Goal: Transaction & Acquisition: Purchase product/service

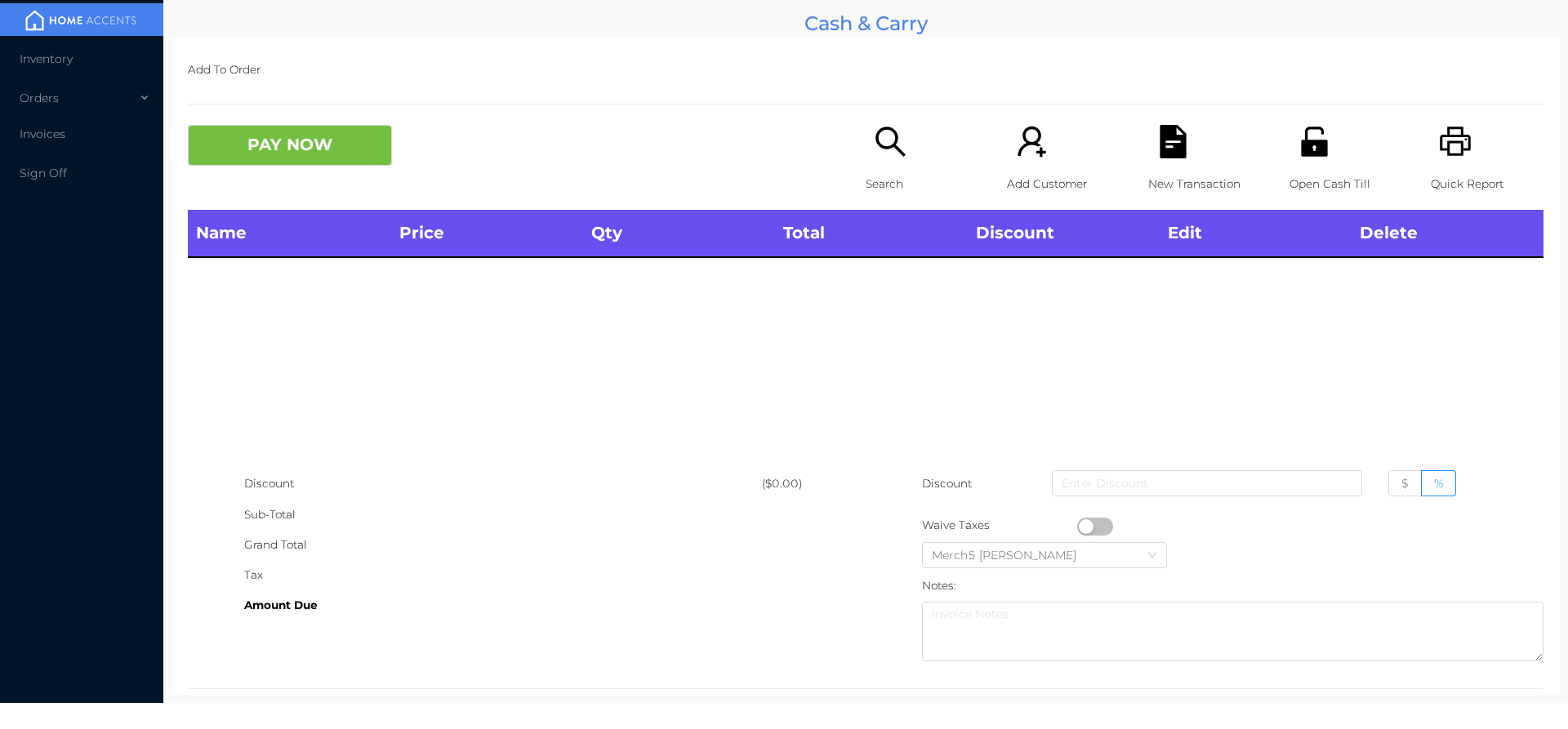
scroll to position [30, 0]
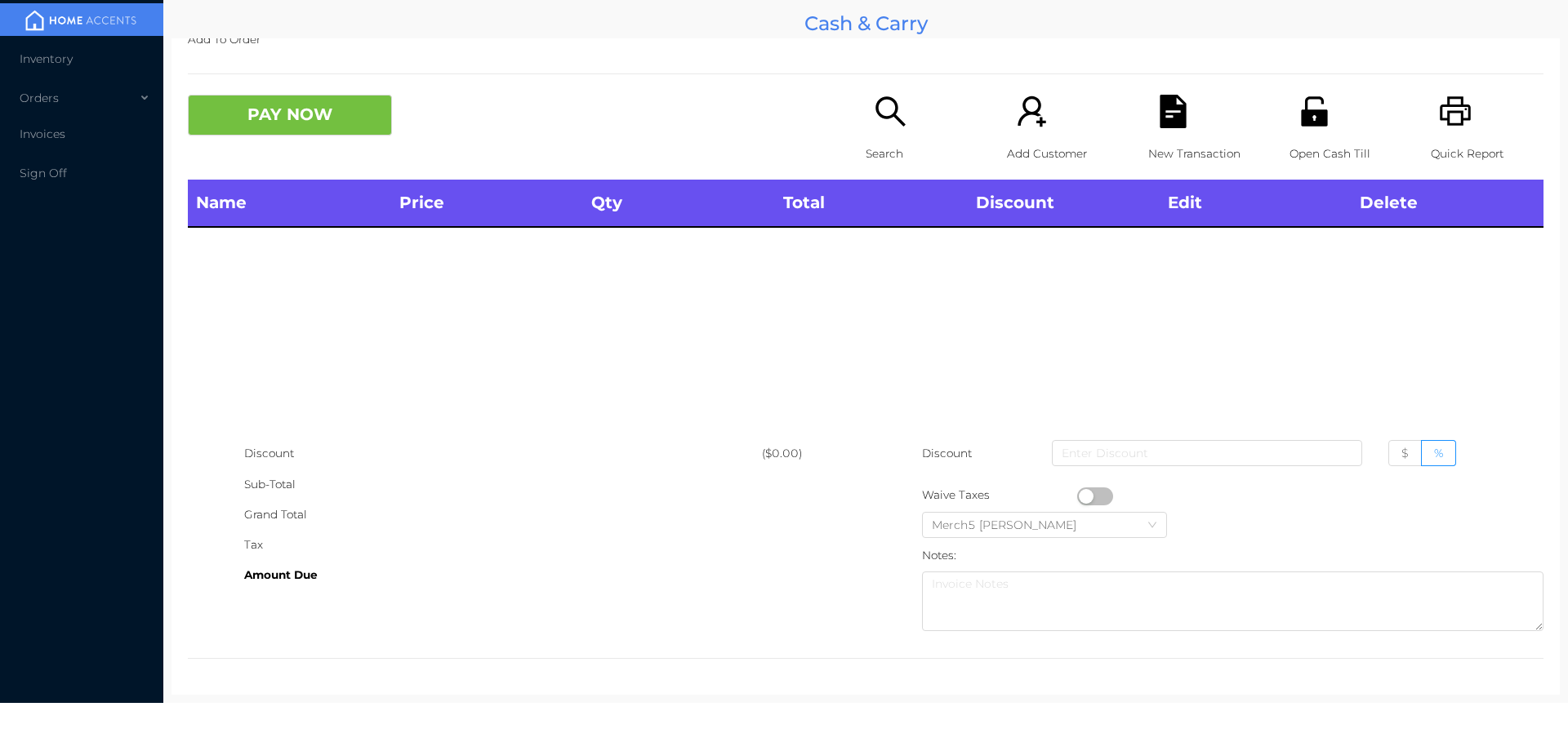
click at [892, 106] on icon "icon: search" at bounding box center [891, 111] width 34 height 34
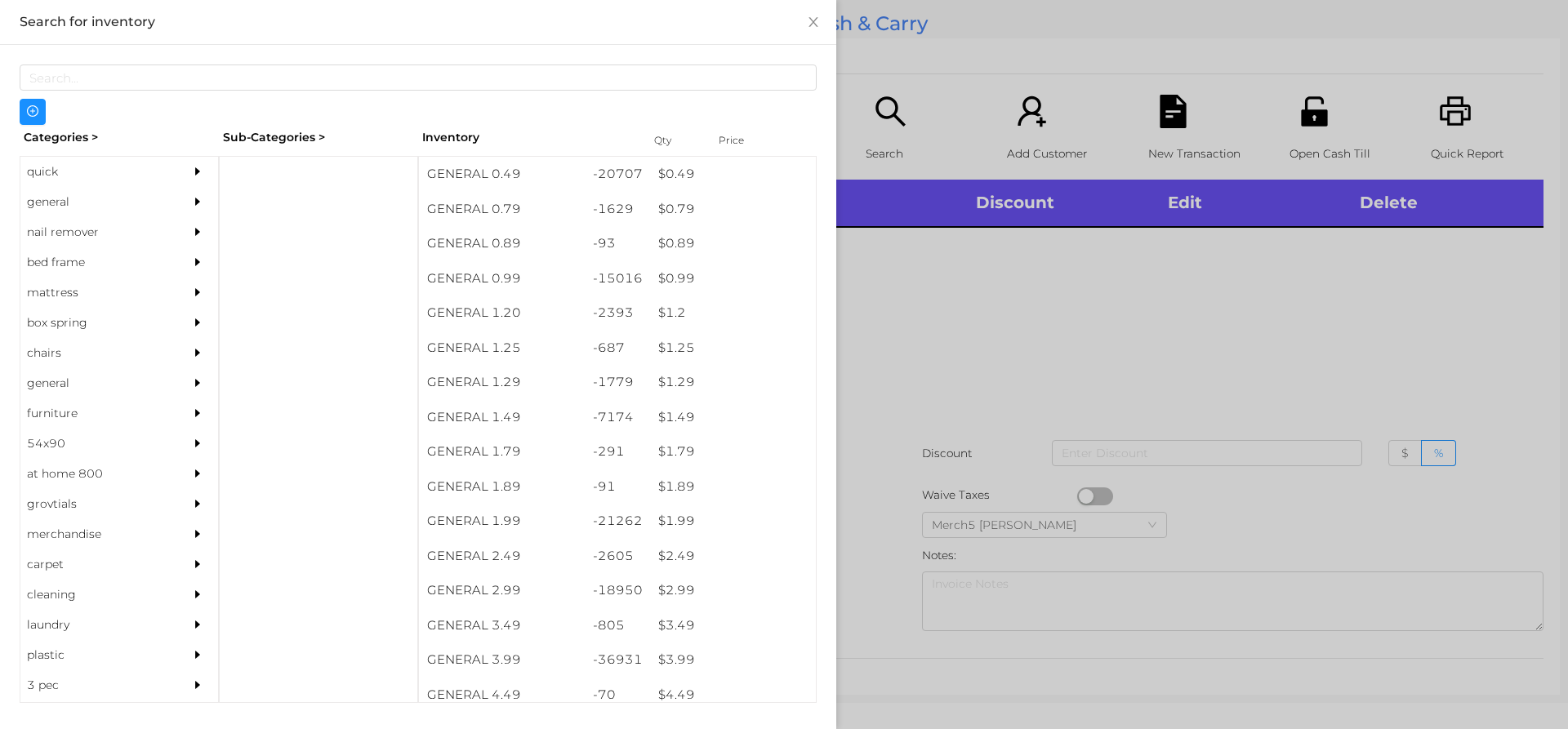
drag, startPoint x: 181, startPoint y: 195, endPoint x: 195, endPoint y: 204, distance: 16.6
click at [195, 204] on div at bounding box center [201, 202] width 33 height 30
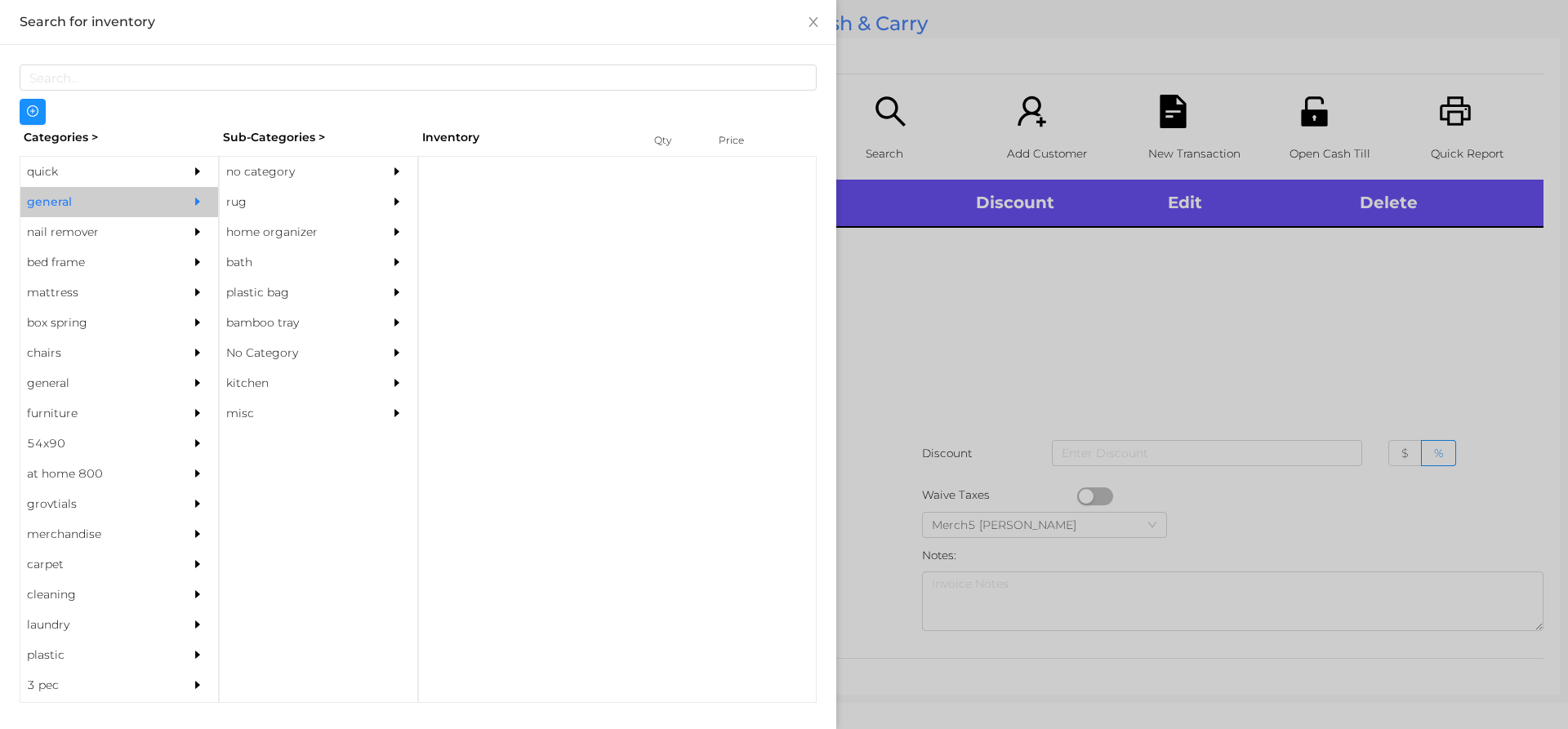
click at [391, 168] on icon "icon: caret-right" at bounding box center [397, 172] width 12 height 12
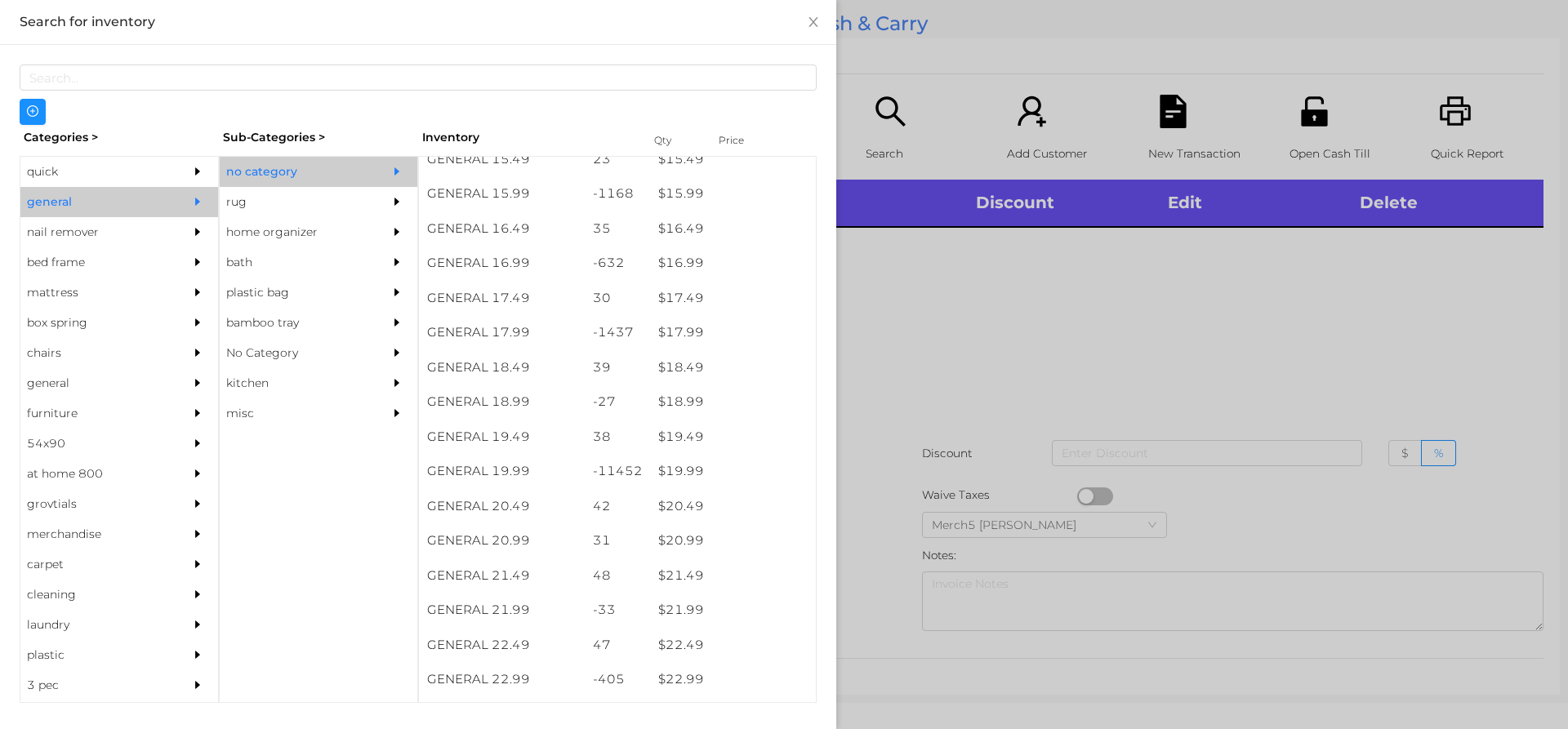
scroll to position [1551, 0]
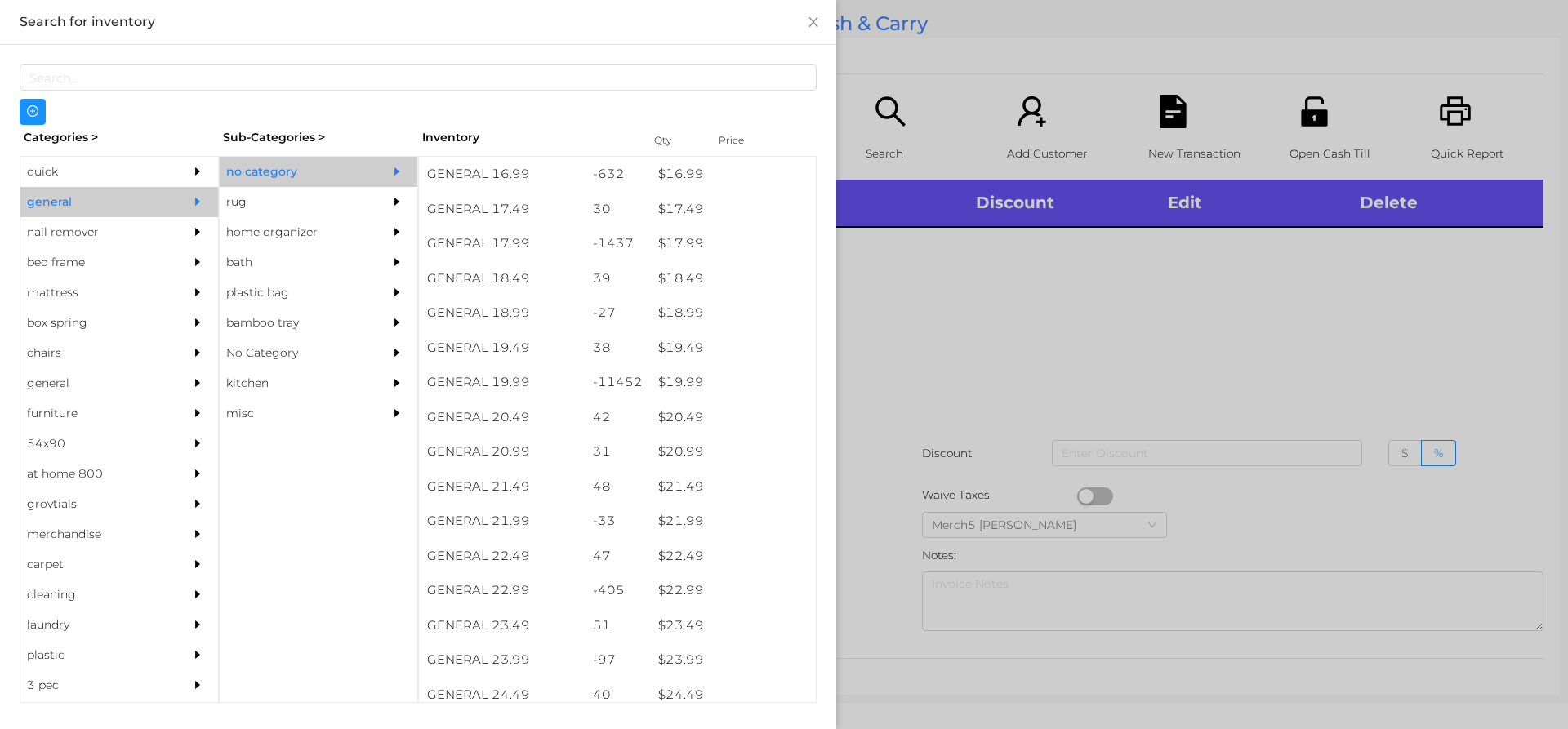
drag, startPoint x: 1139, startPoint y: 378, endPoint x: 1146, endPoint y: 369, distance: 11.4
click at [1146, 369] on div at bounding box center [784, 364] width 1568 height 729
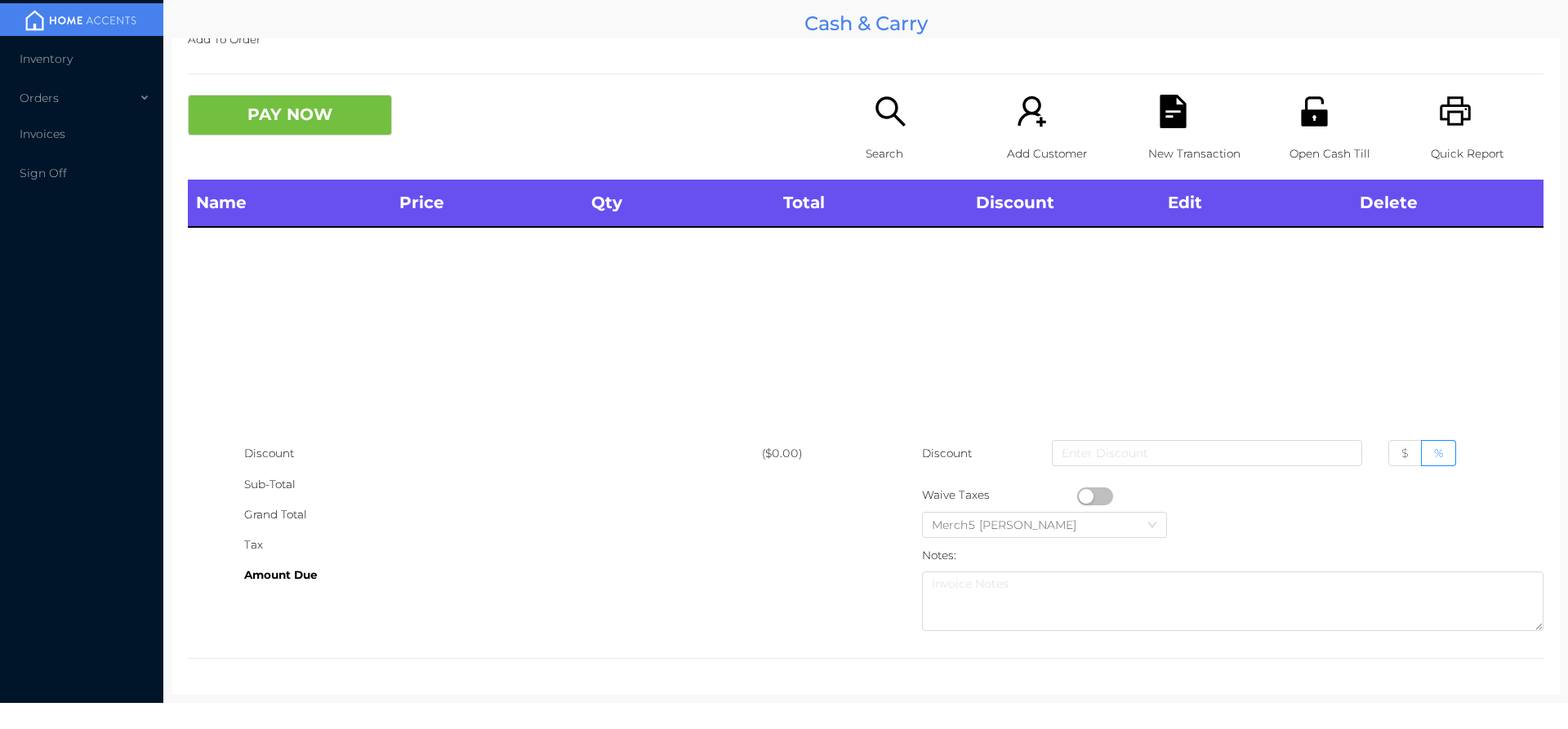
click at [899, 131] on div "Search" at bounding box center [922, 136] width 113 height 85
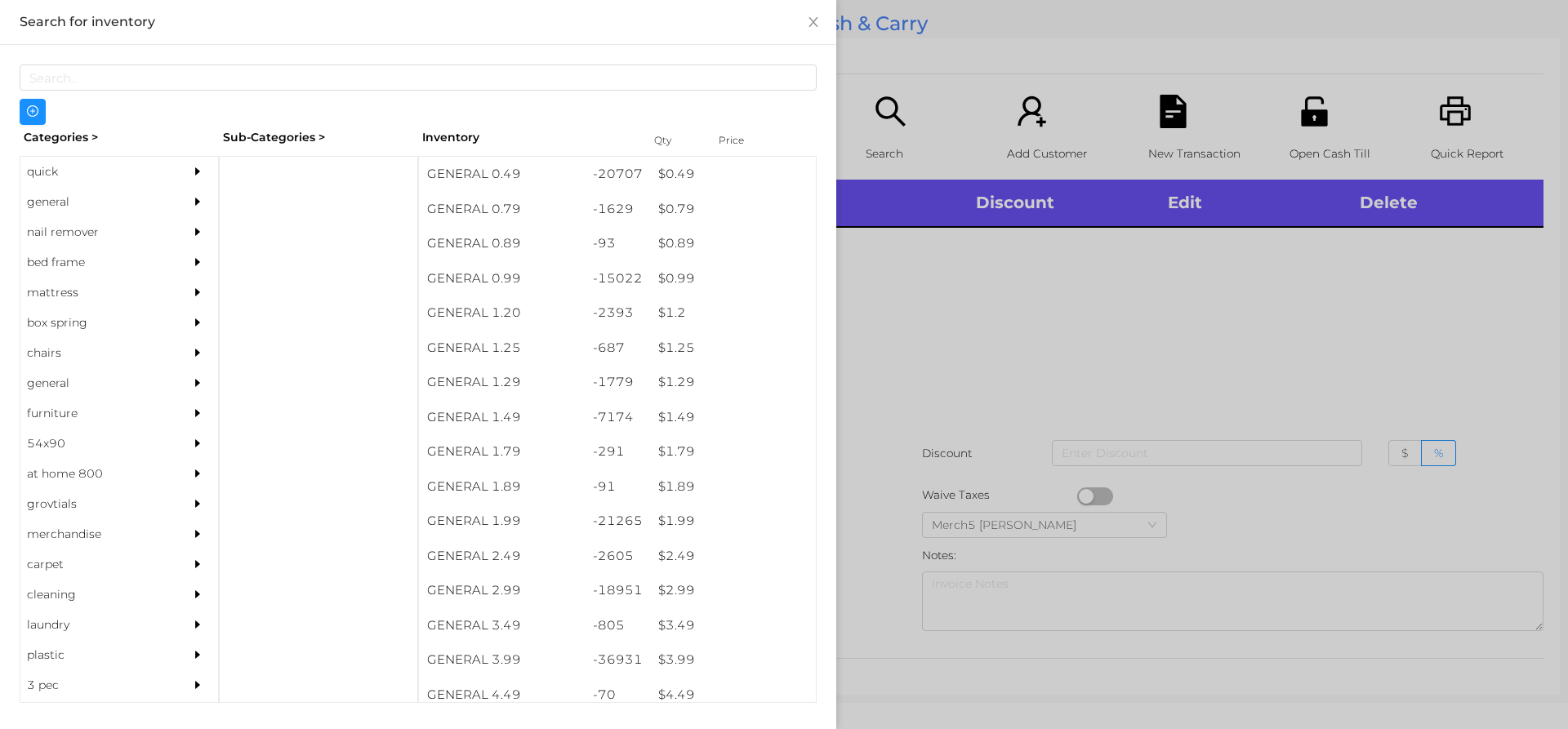
click at [195, 205] on div at bounding box center [201, 202] width 33 height 30
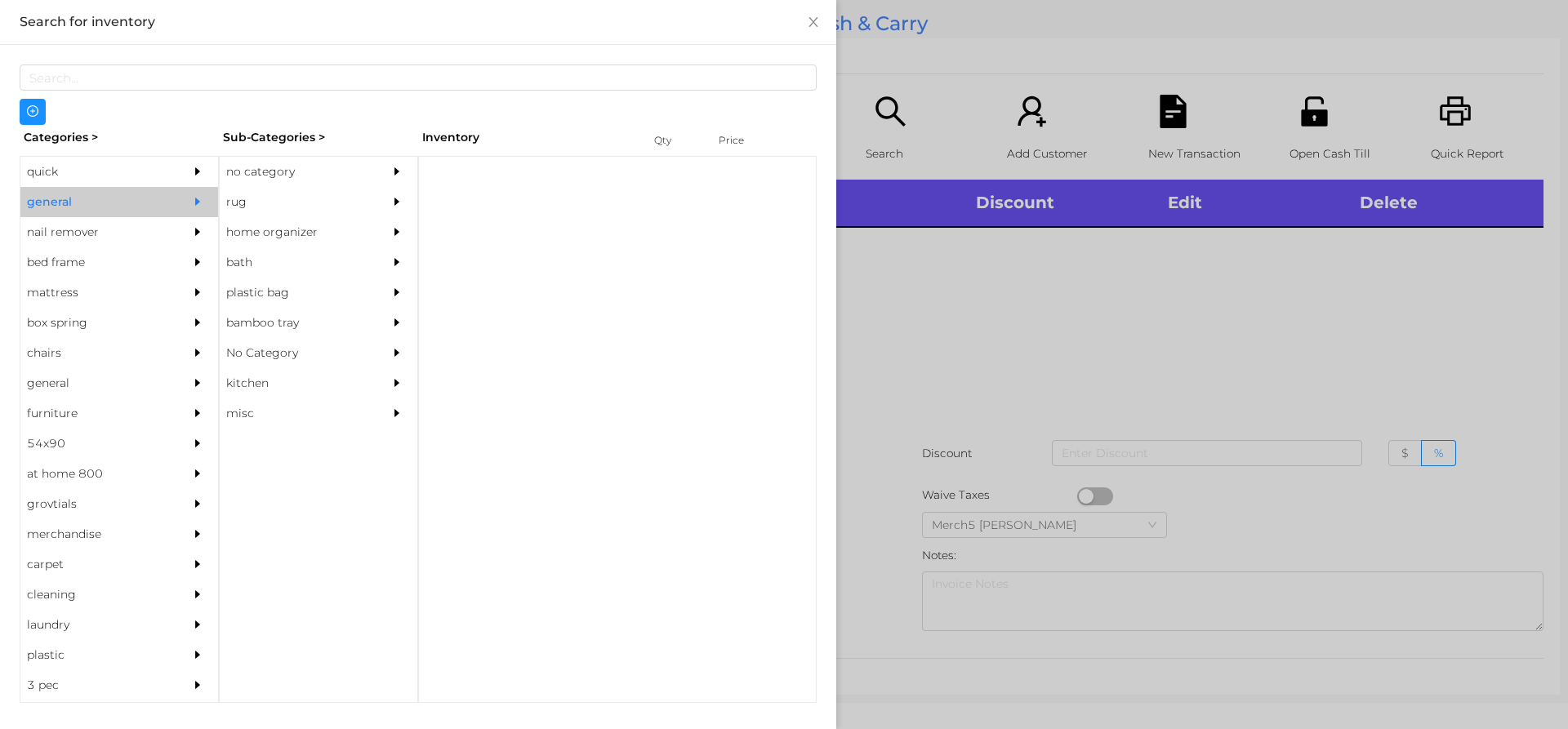
click at [348, 176] on div "no category" at bounding box center [294, 172] width 148 height 30
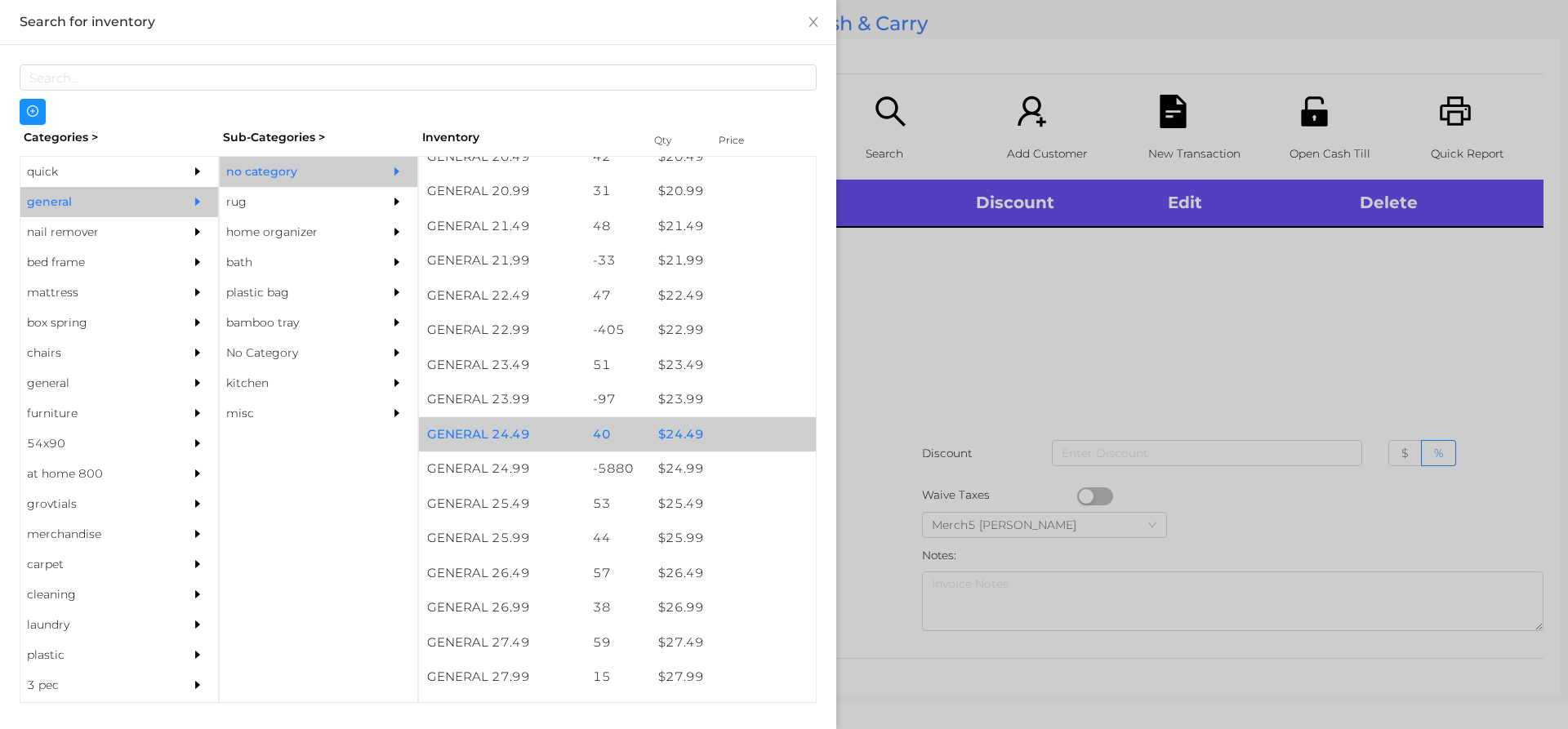
scroll to position [1833, 0]
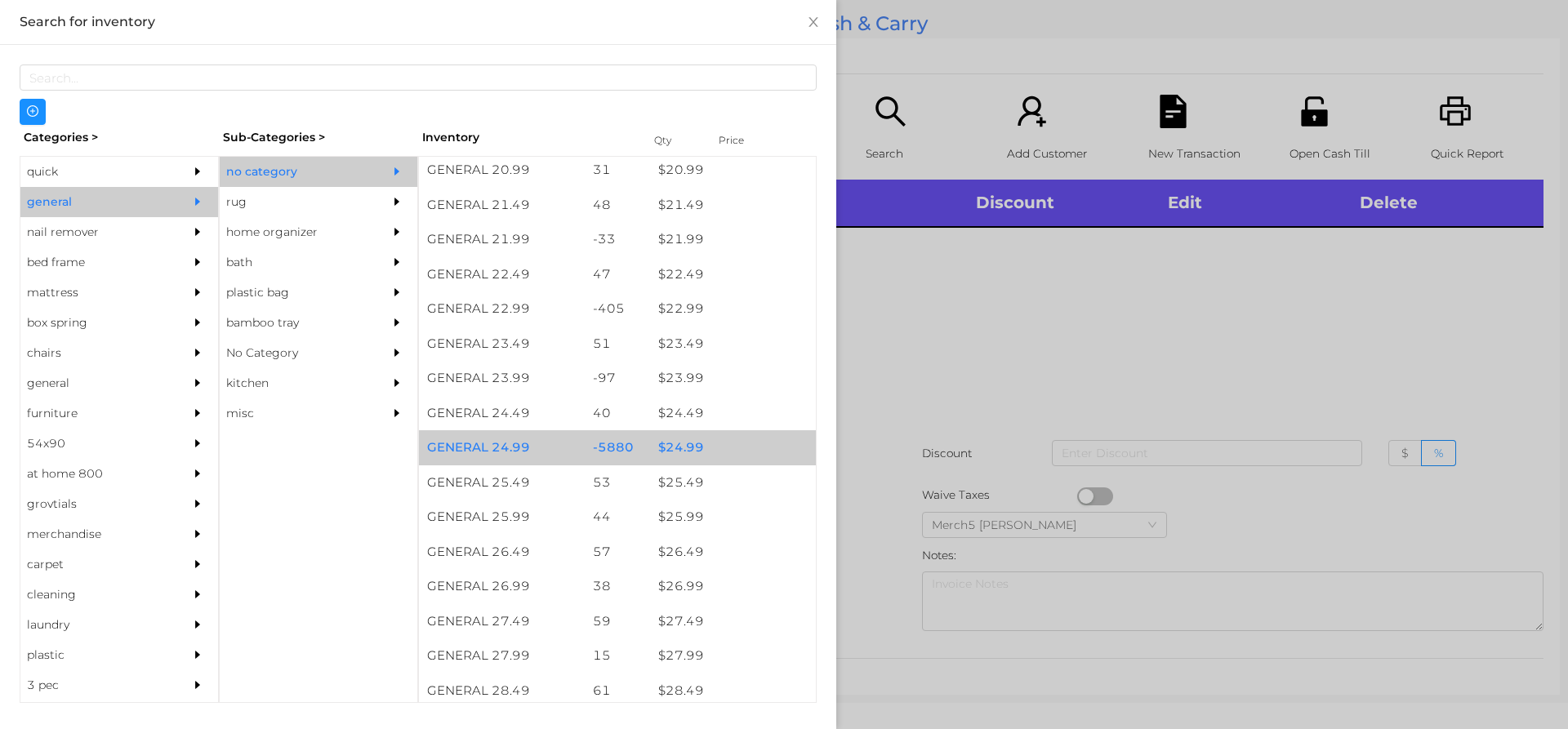
click at [784, 444] on div "$ 24.99" at bounding box center [733, 448] width 166 height 35
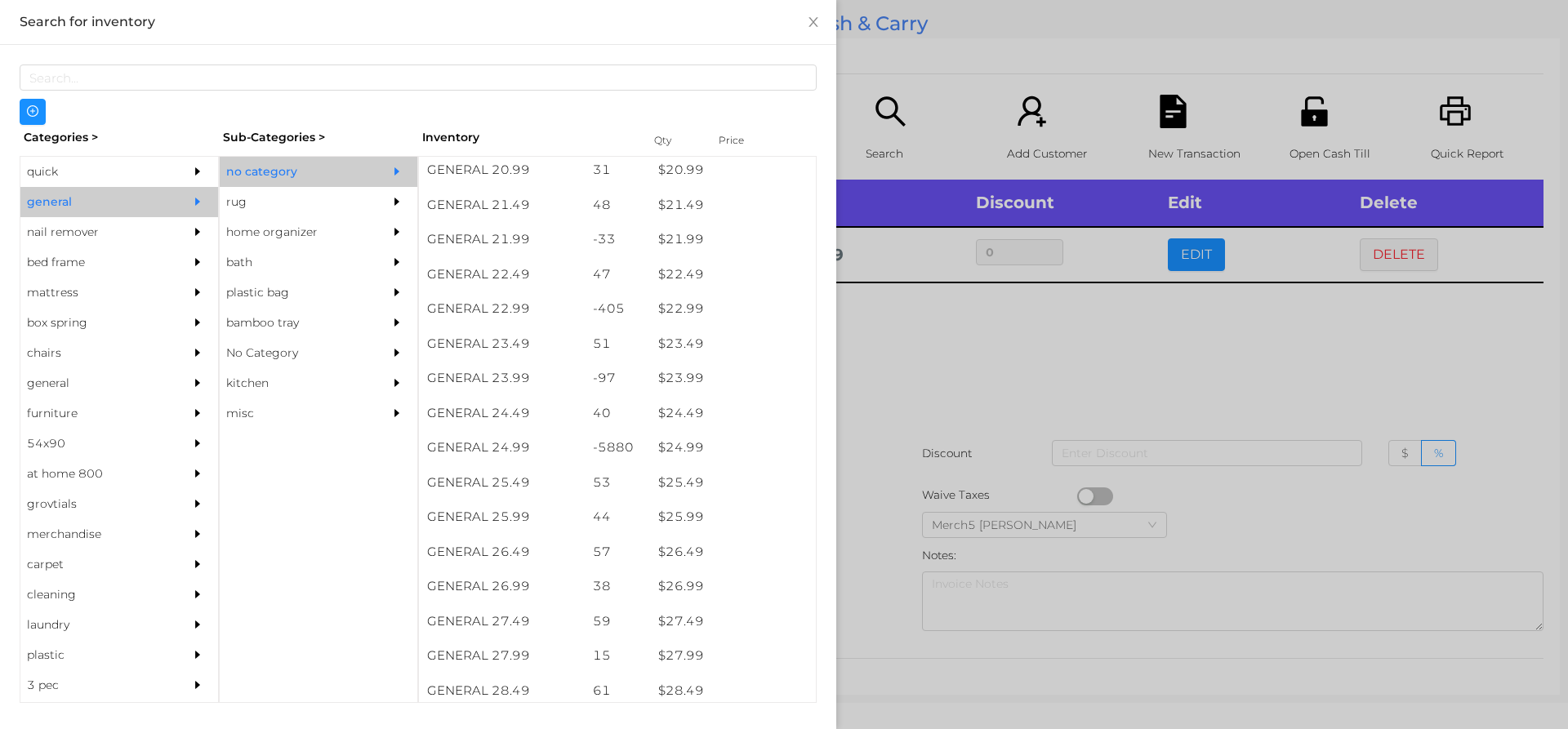
click at [1087, 386] on div at bounding box center [784, 364] width 1568 height 729
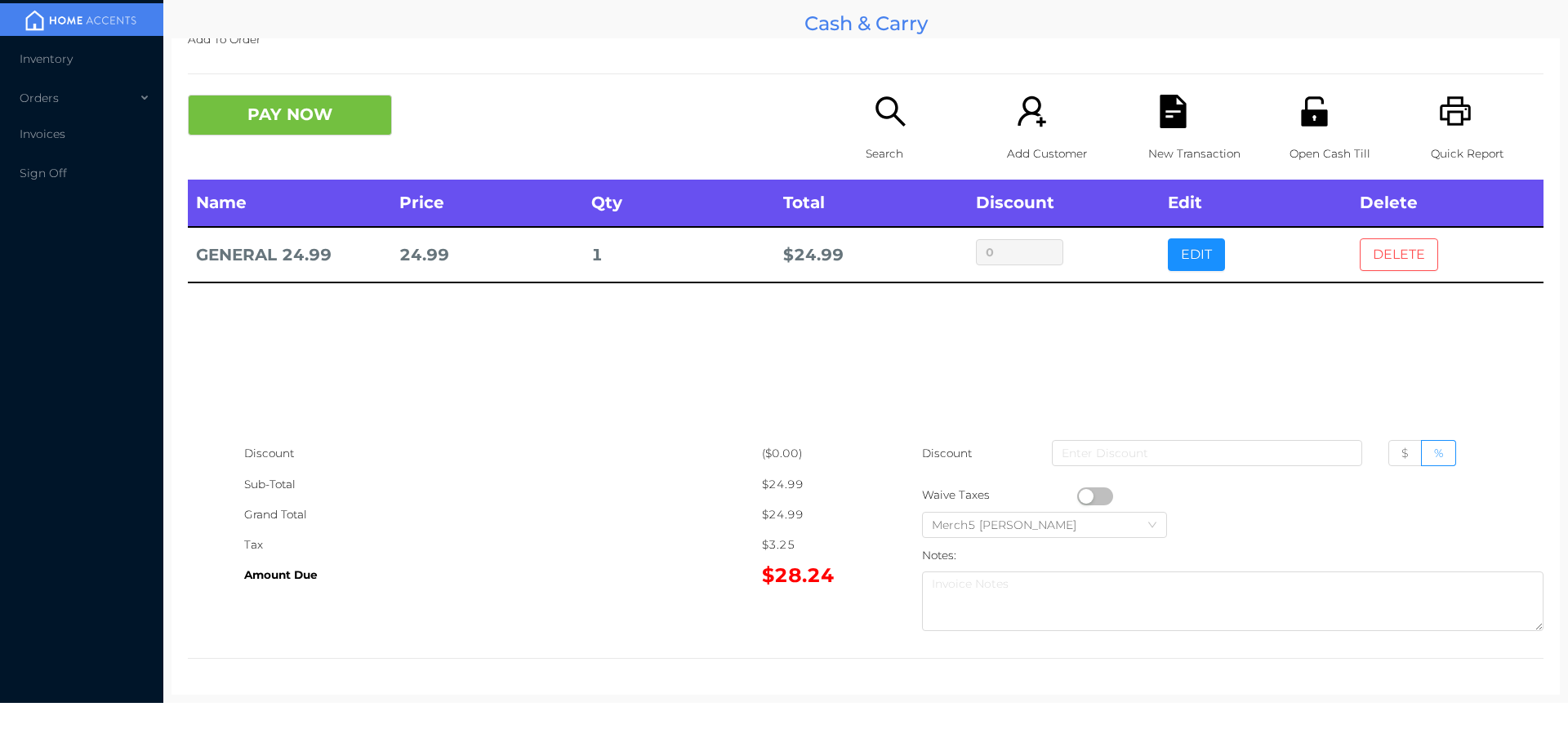
click at [1411, 257] on button "DELETE" at bounding box center [1398, 254] width 78 height 33
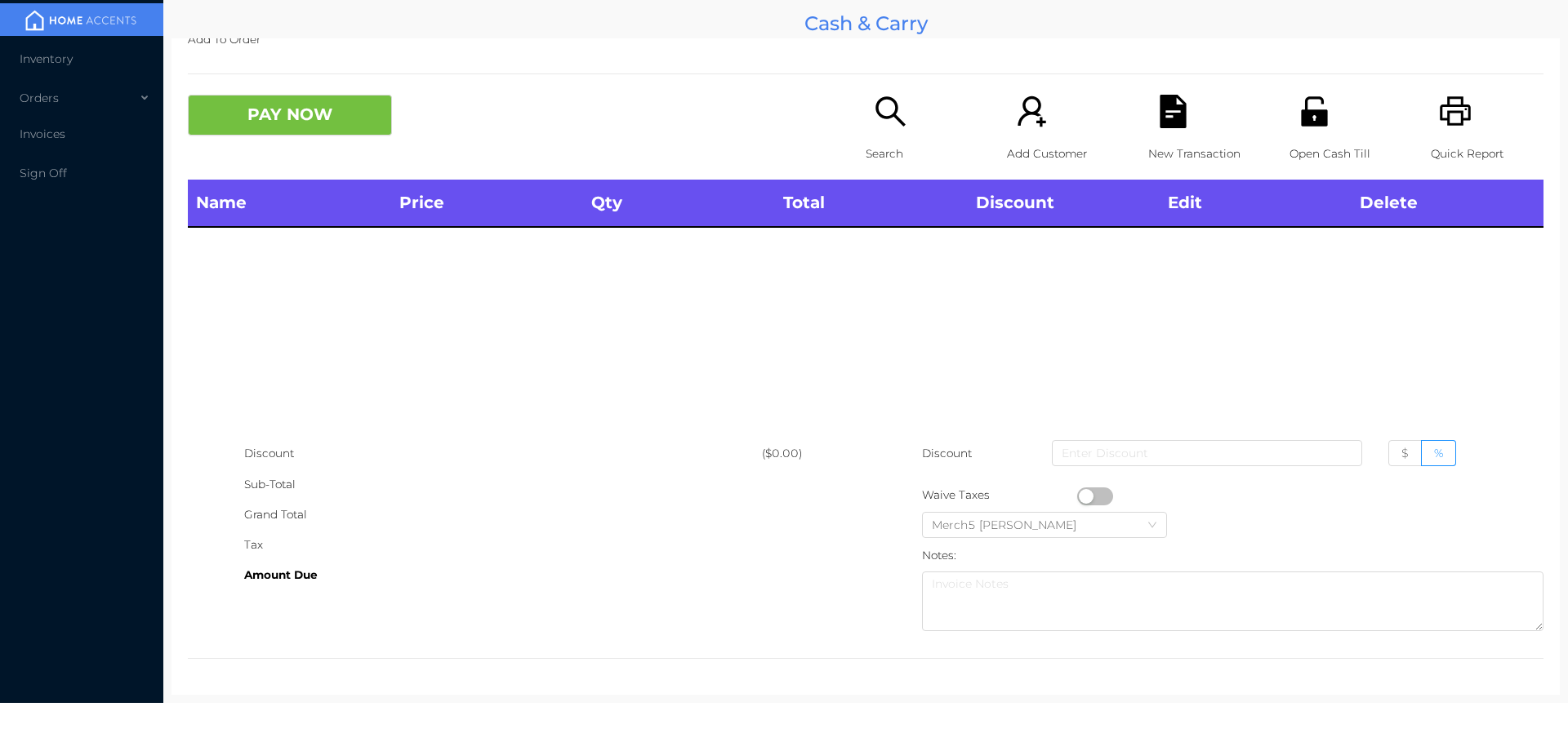
click at [899, 125] on icon "icon: search" at bounding box center [889, 110] width 29 height 29
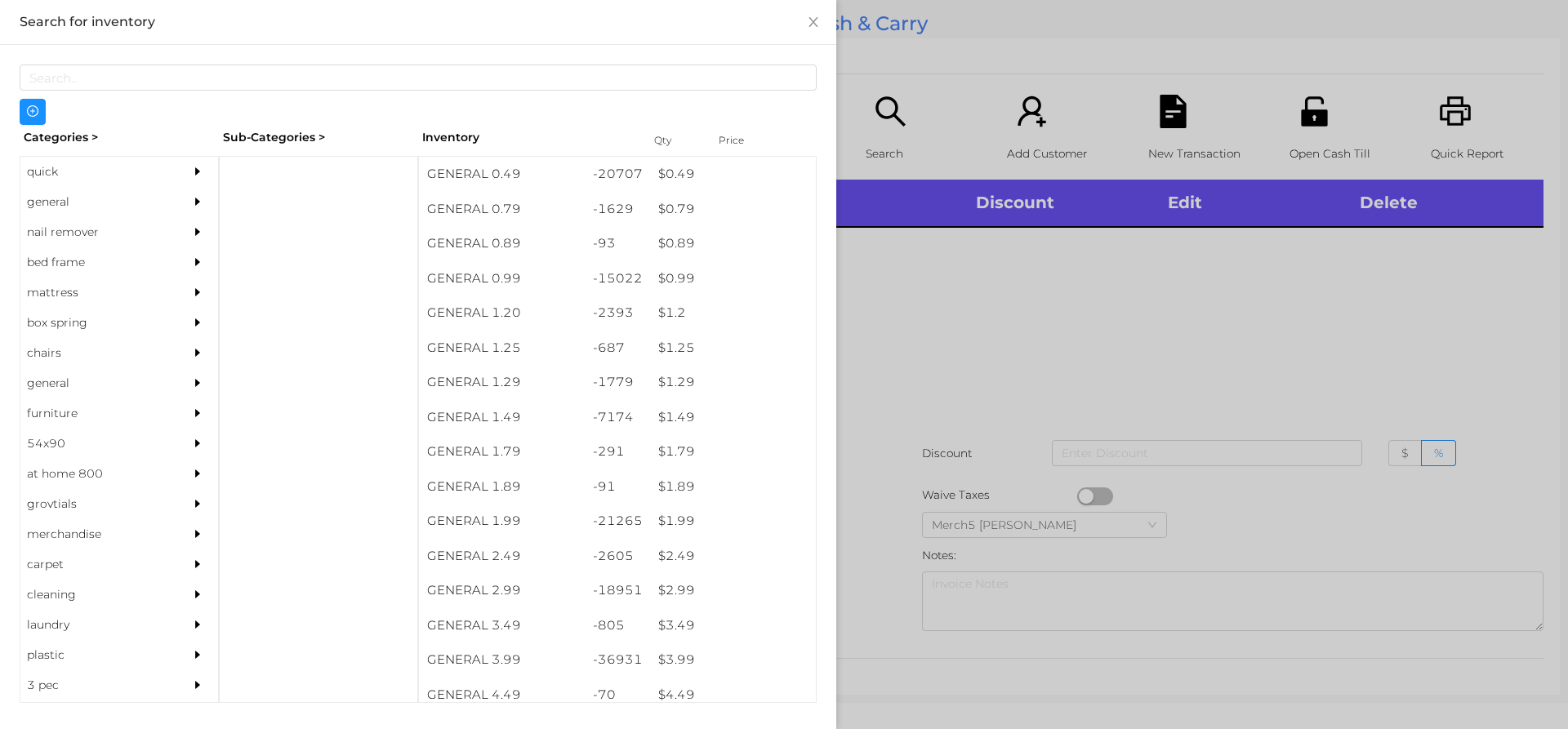
click at [192, 203] on icon "icon: caret-right" at bounding box center [198, 202] width 12 height 12
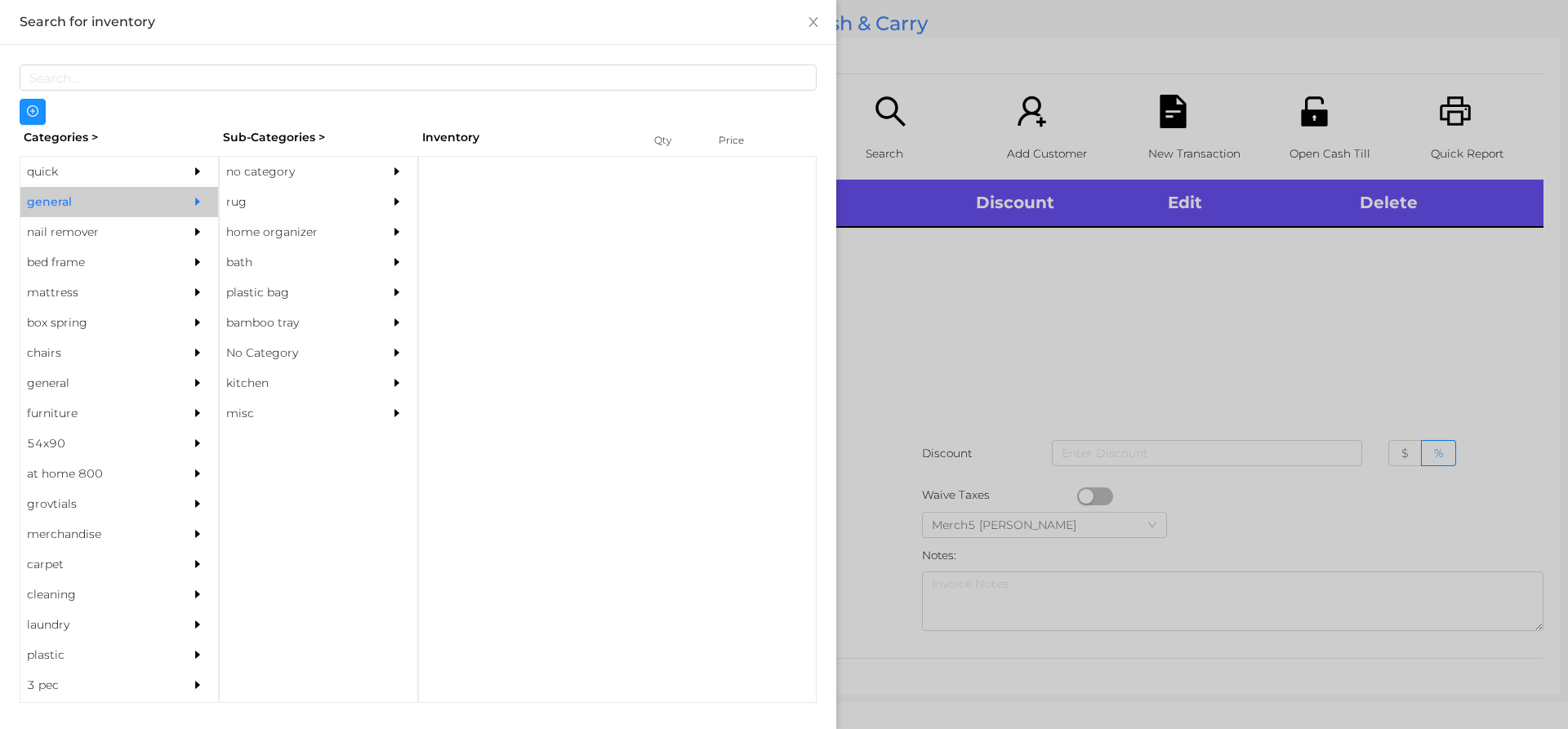
click at [395, 180] on div at bounding box center [401, 172] width 33 height 30
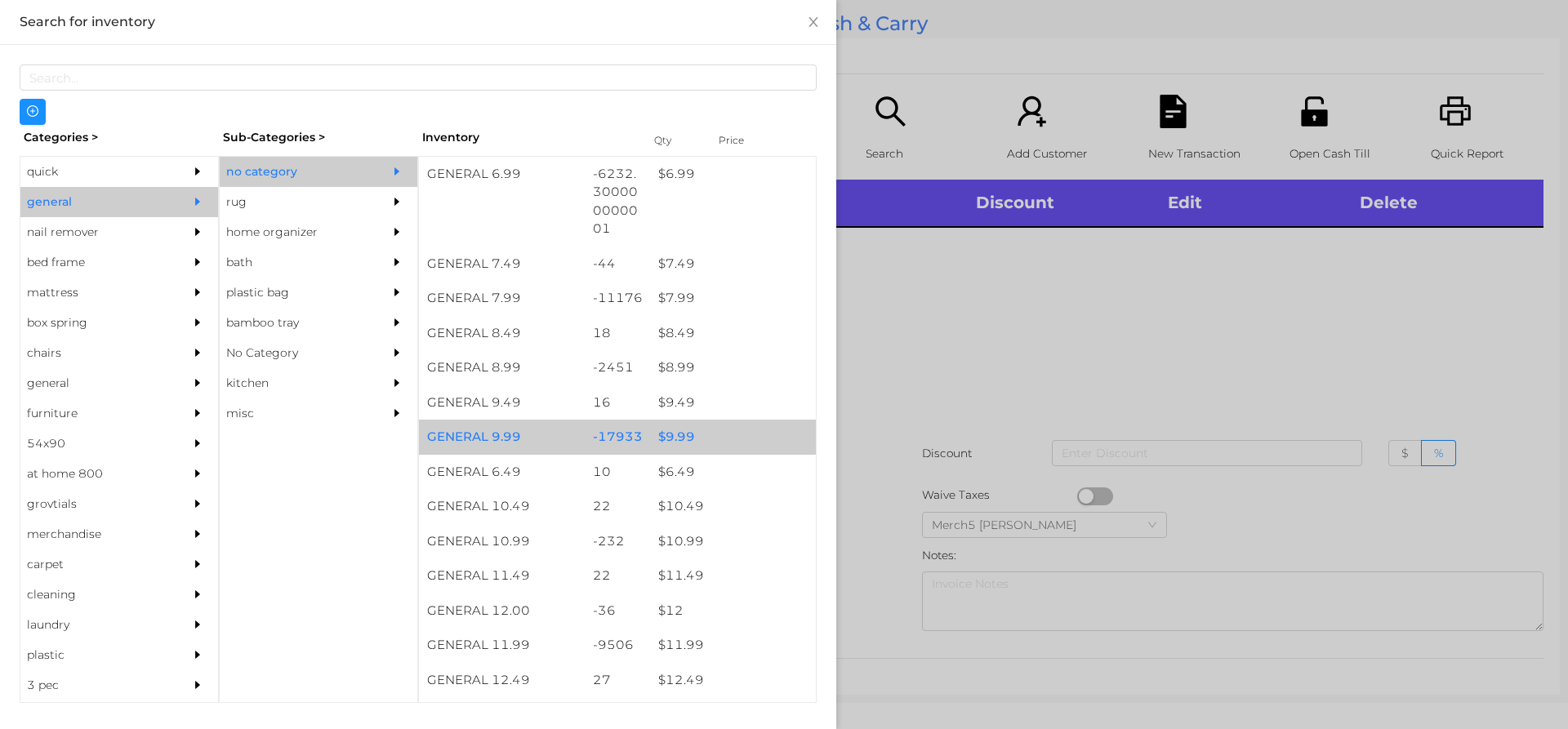
scroll to position [735, 0]
click at [988, 294] on div at bounding box center [784, 364] width 1568 height 729
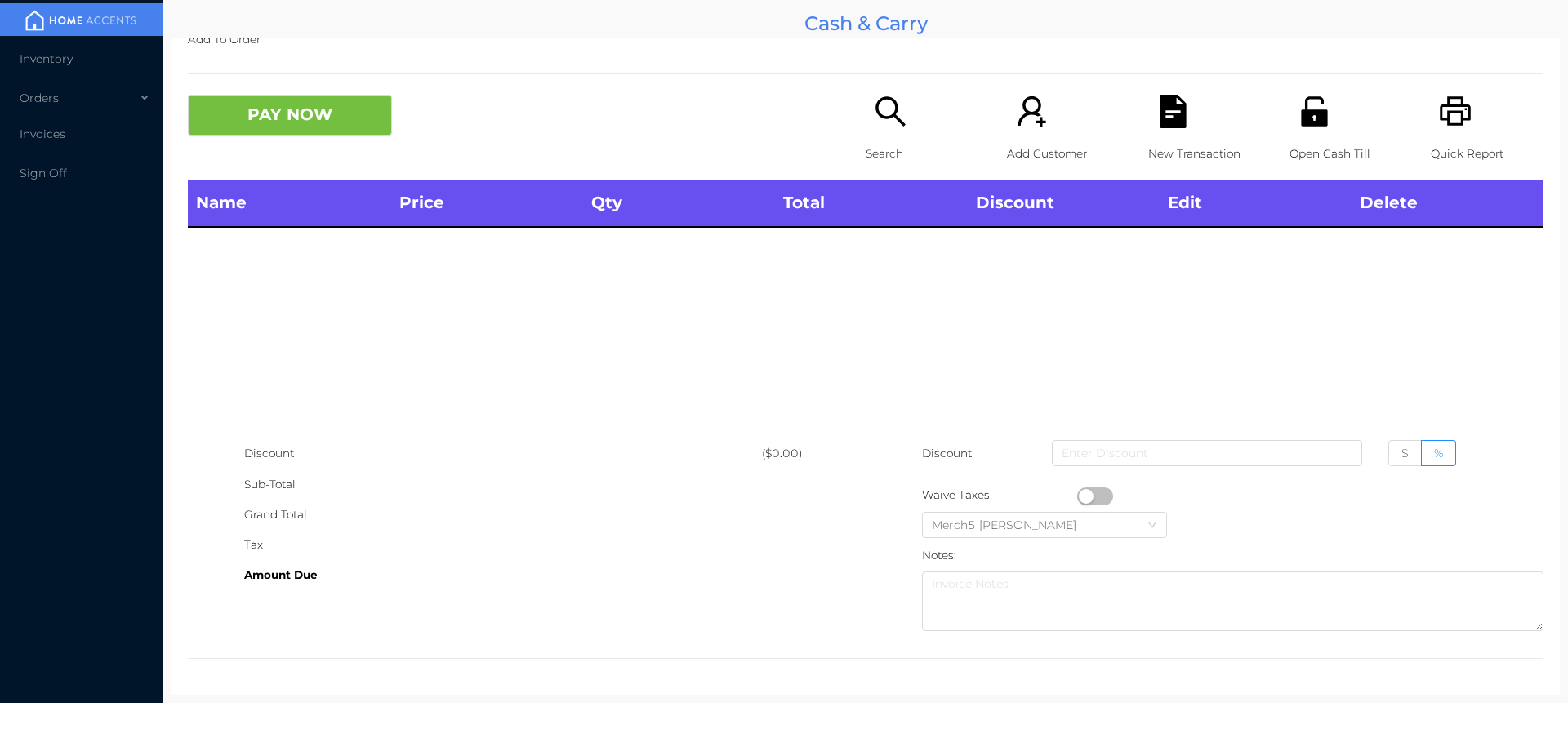
click at [874, 132] on div "Search" at bounding box center [922, 136] width 113 height 85
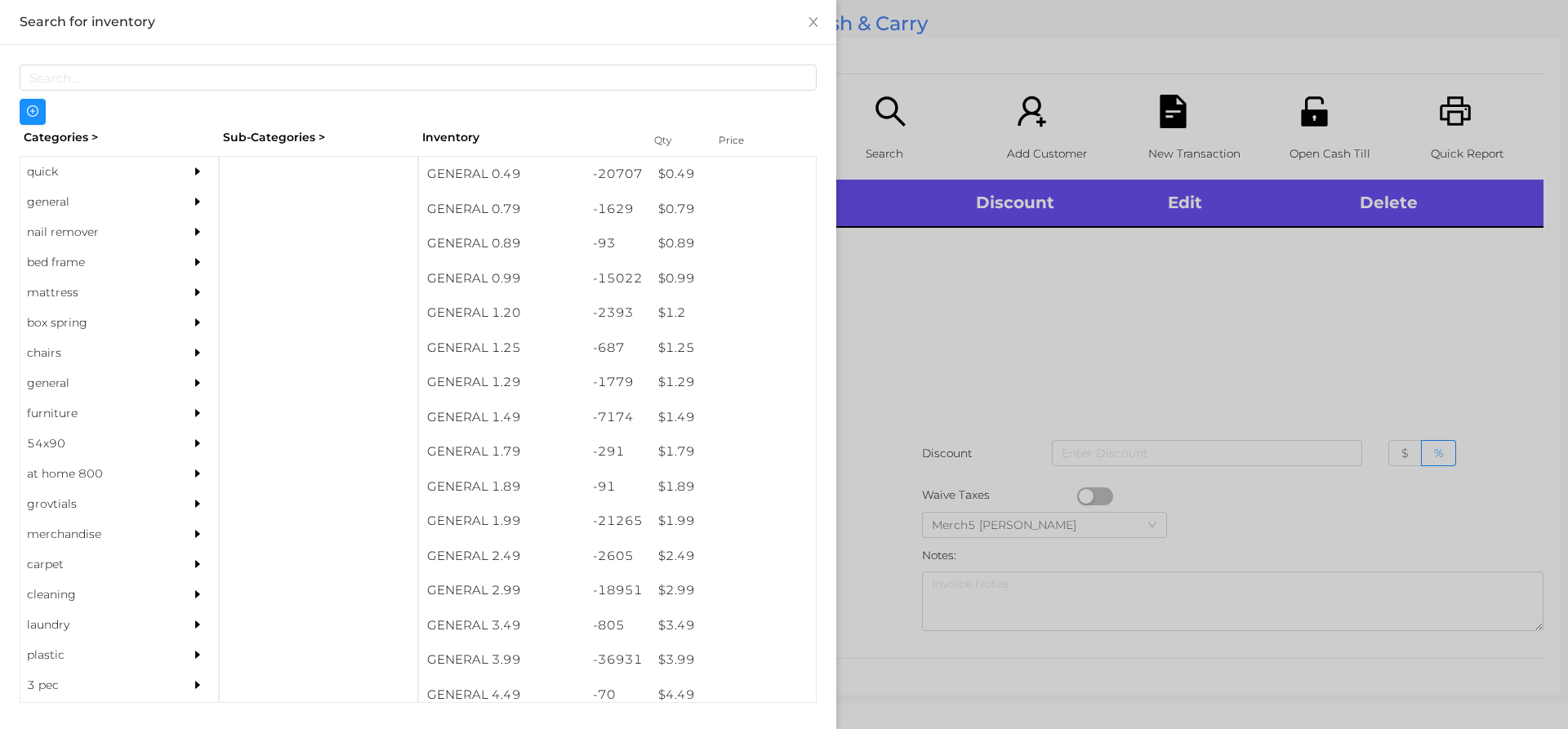
click at [968, 282] on div at bounding box center [784, 364] width 1568 height 729
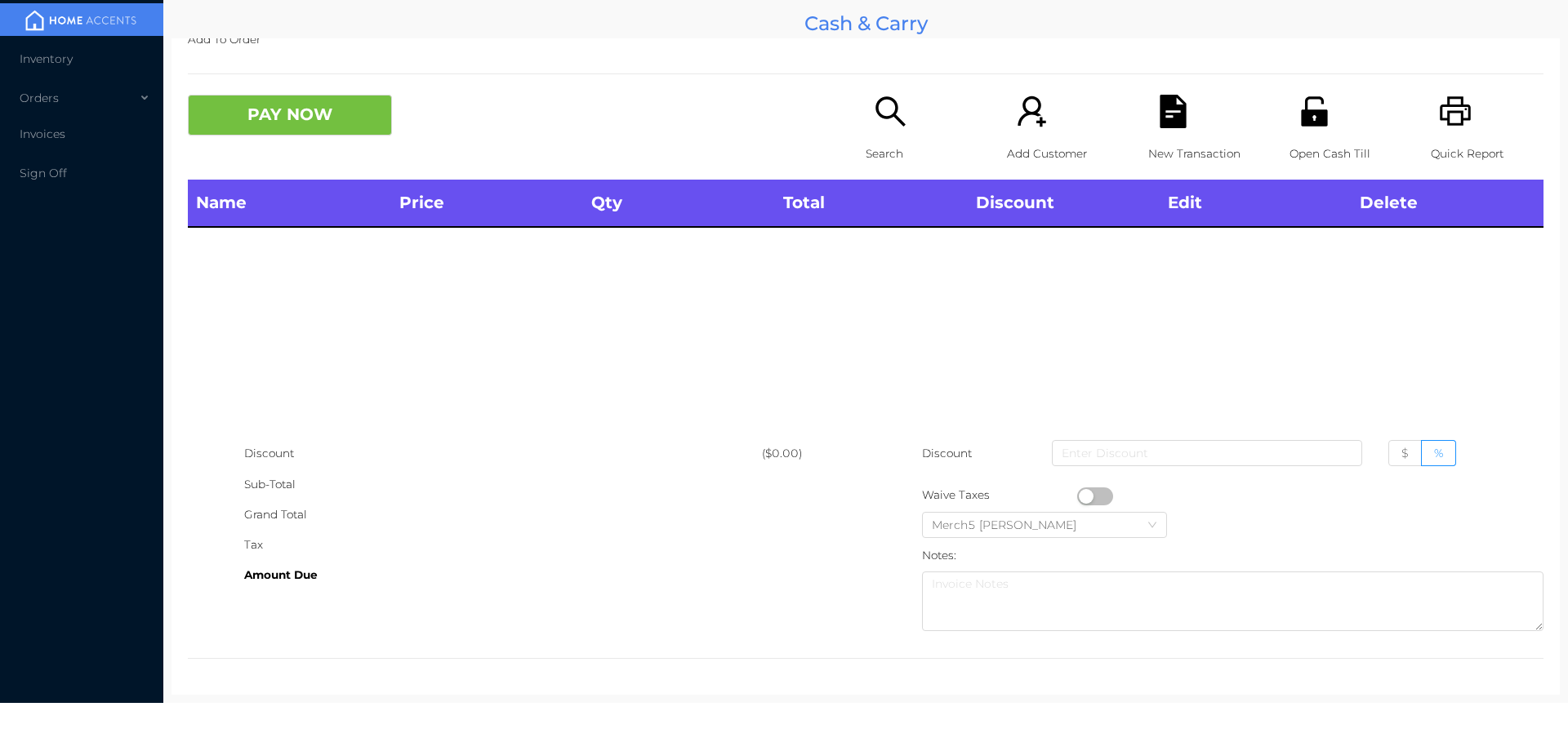
click at [890, 120] on icon "icon: search" at bounding box center [891, 111] width 34 height 34
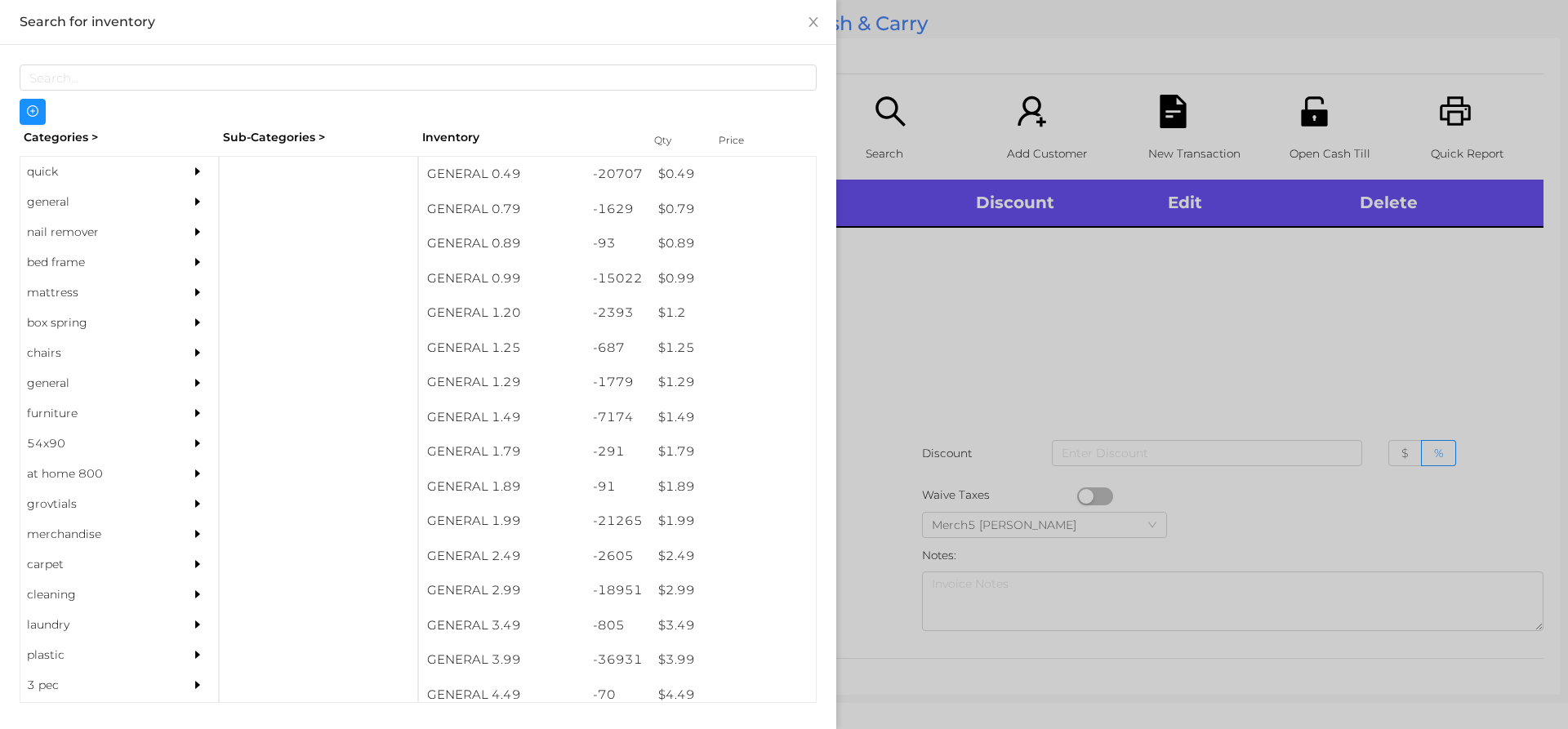
click at [163, 198] on div "general" at bounding box center [119, 202] width 198 height 30
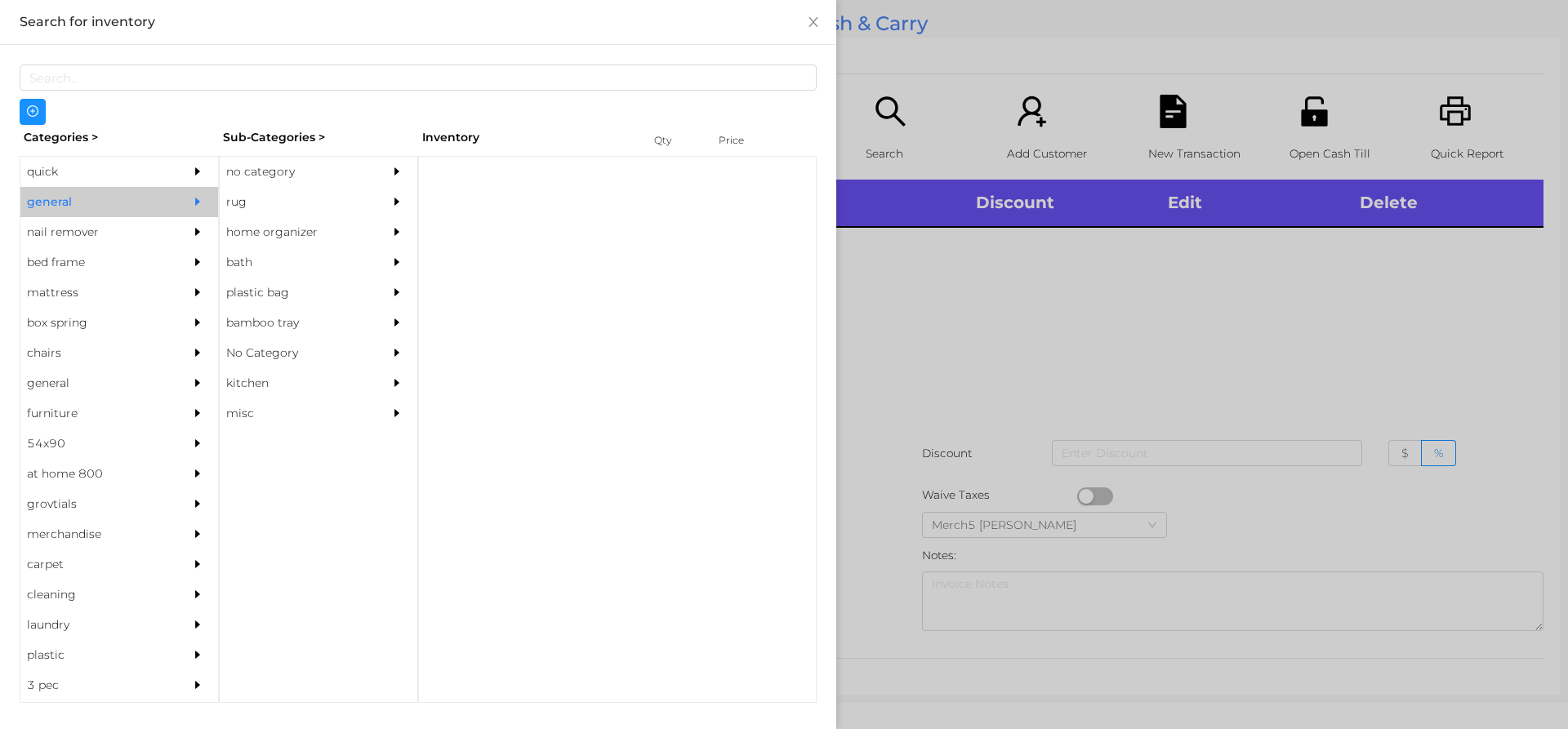
click at [332, 170] on div "no category" at bounding box center [294, 172] width 148 height 30
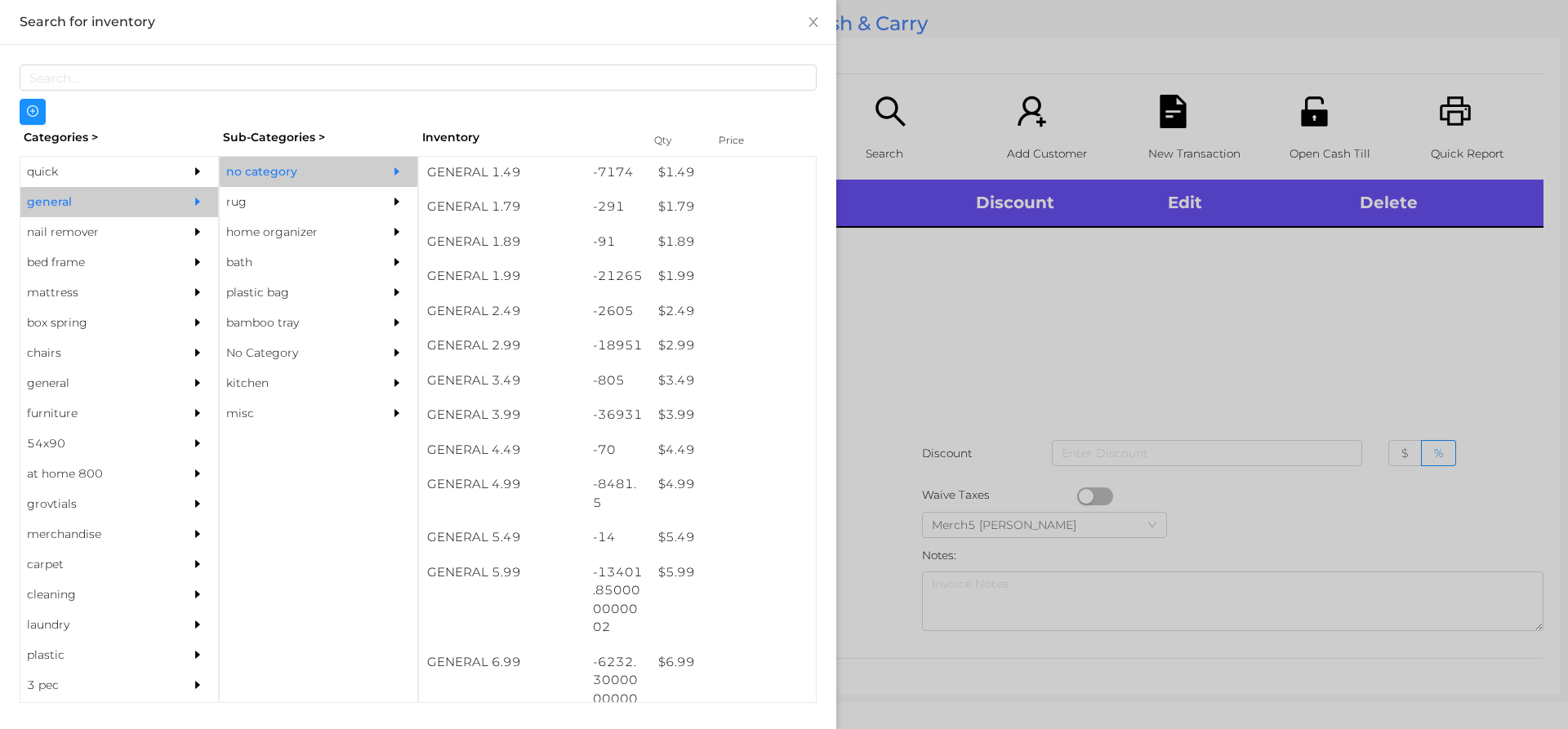
scroll to position [490, 0]
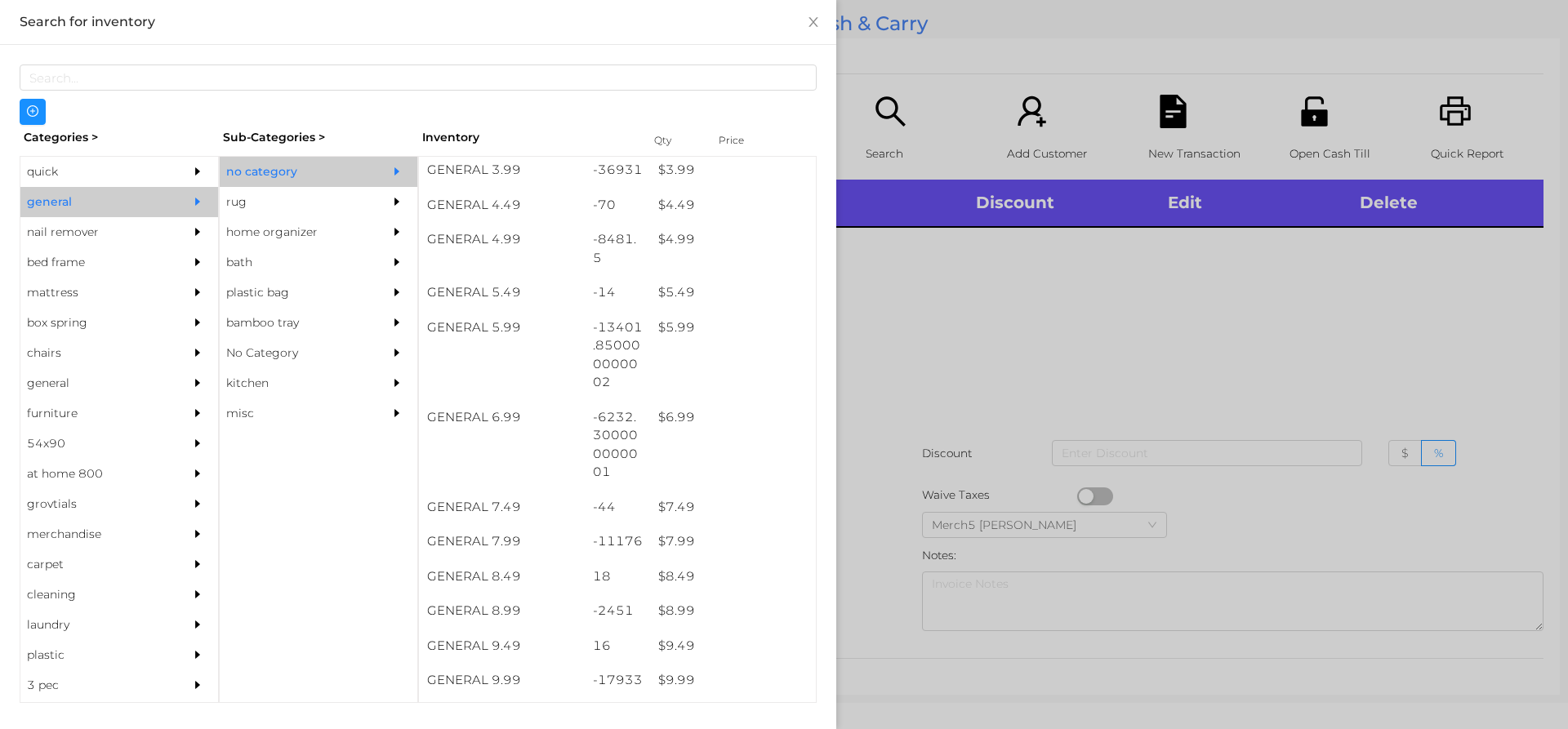
click at [1072, 311] on div at bounding box center [784, 364] width 1568 height 729
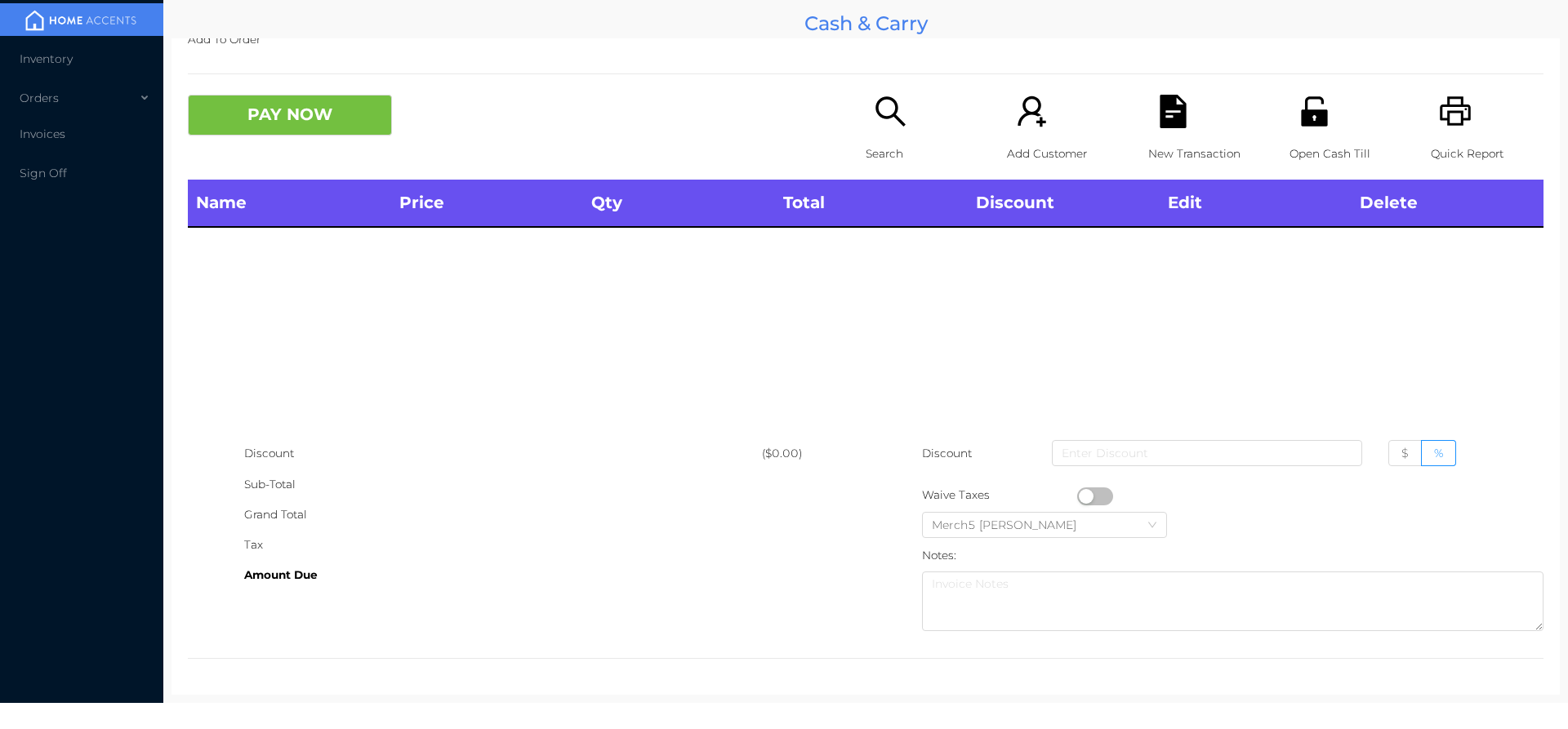
click at [920, 121] on div "Search" at bounding box center [922, 136] width 113 height 85
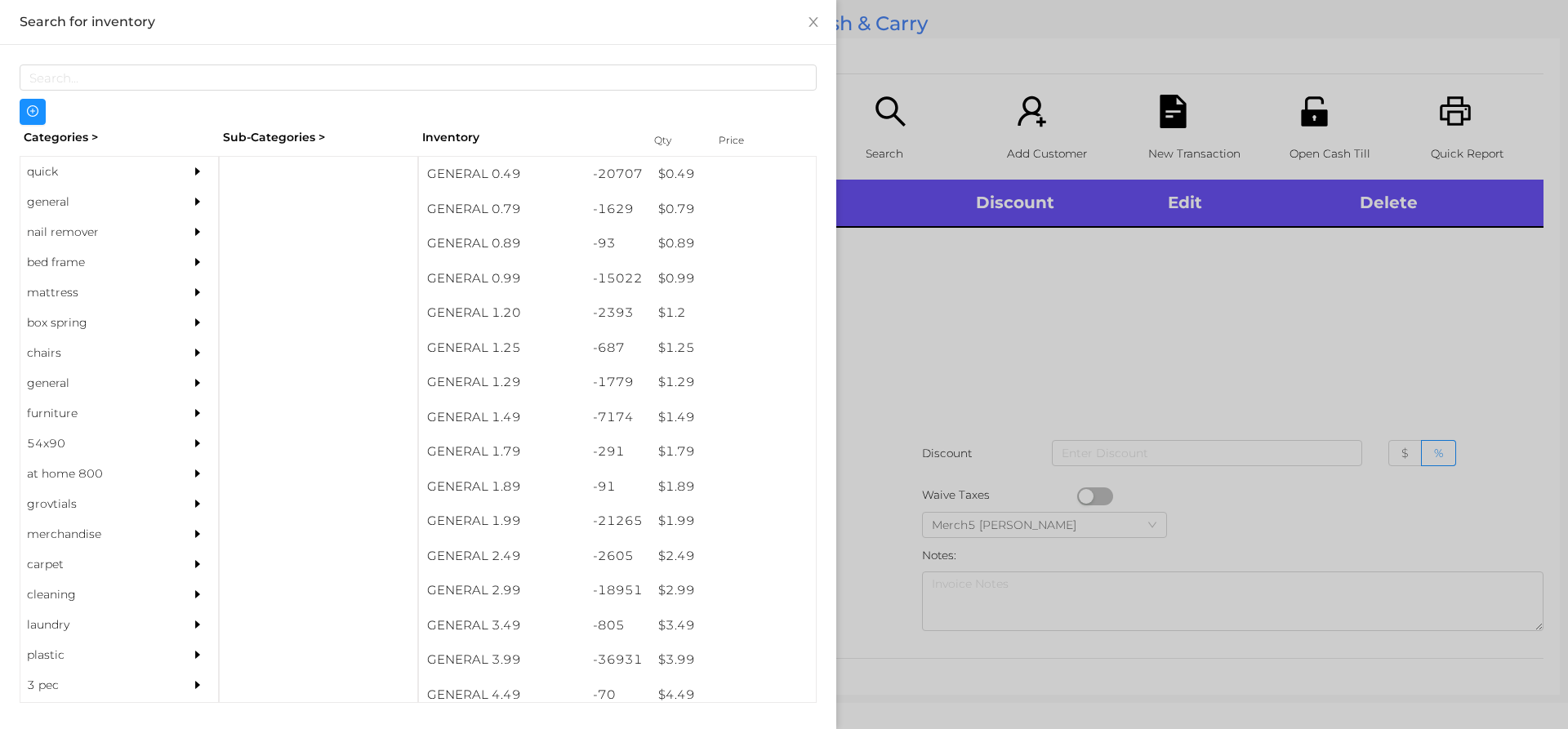
click at [94, 206] on div "general" at bounding box center [94, 202] width 148 height 30
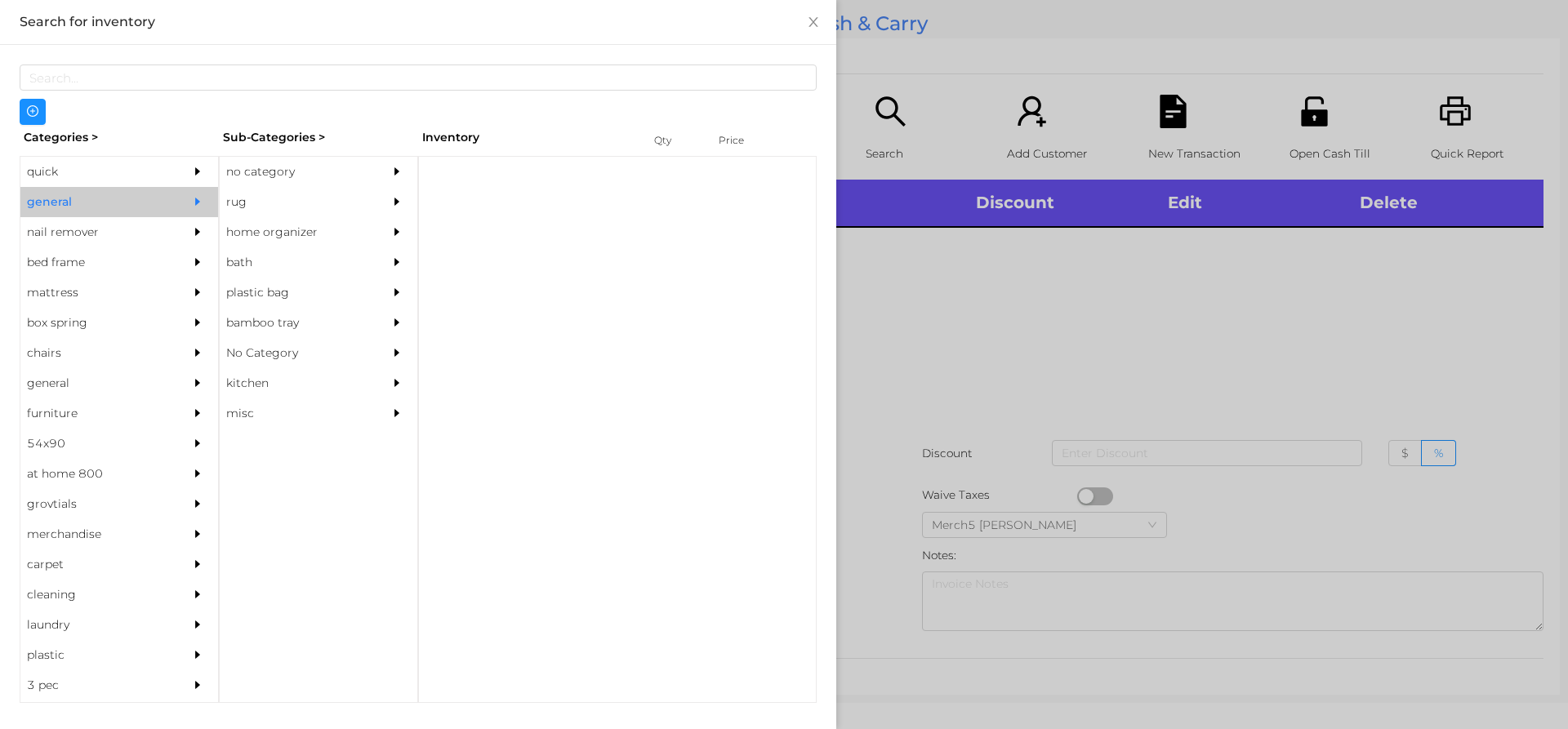
click at [314, 168] on div "no category" at bounding box center [294, 172] width 148 height 30
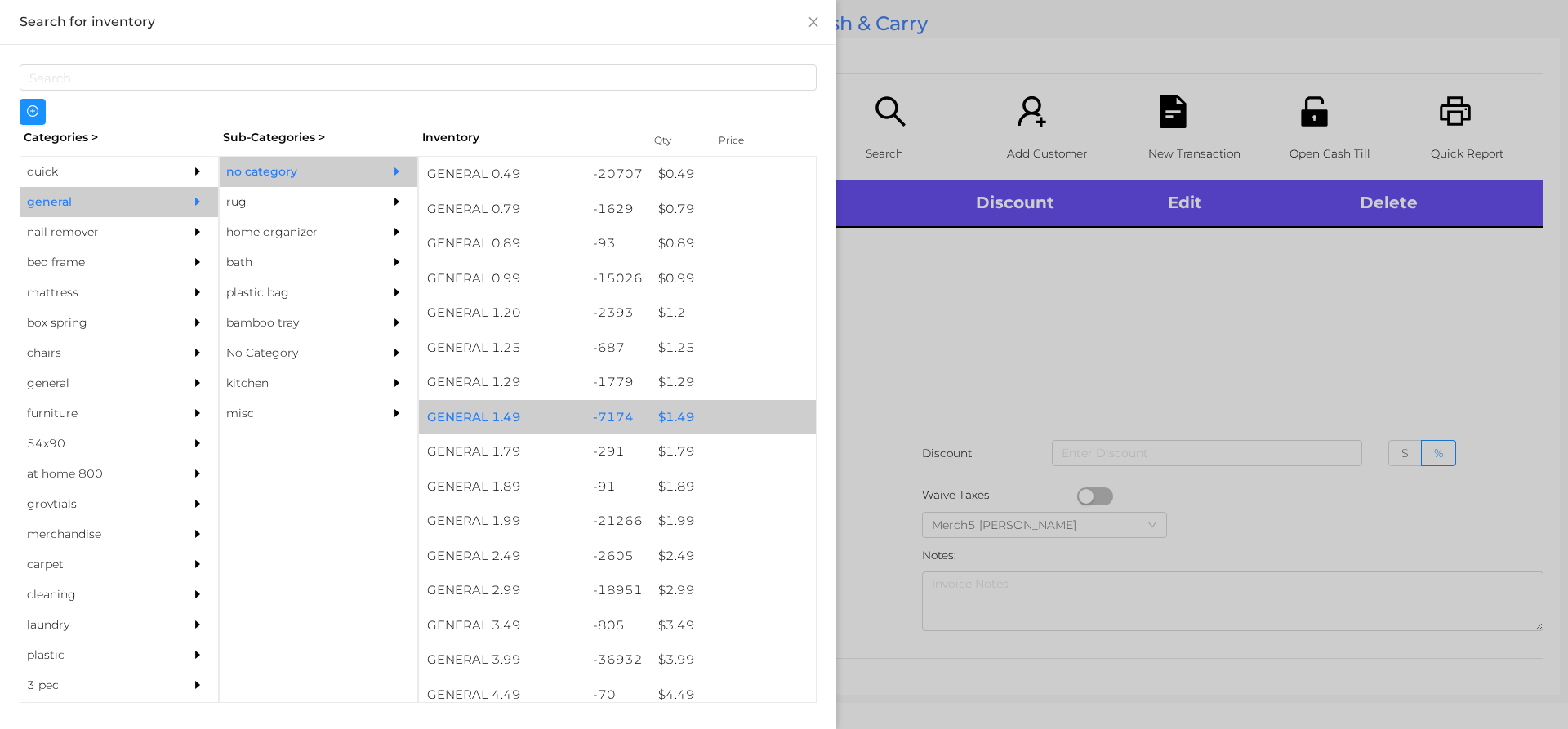
scroll to position [327, 0]
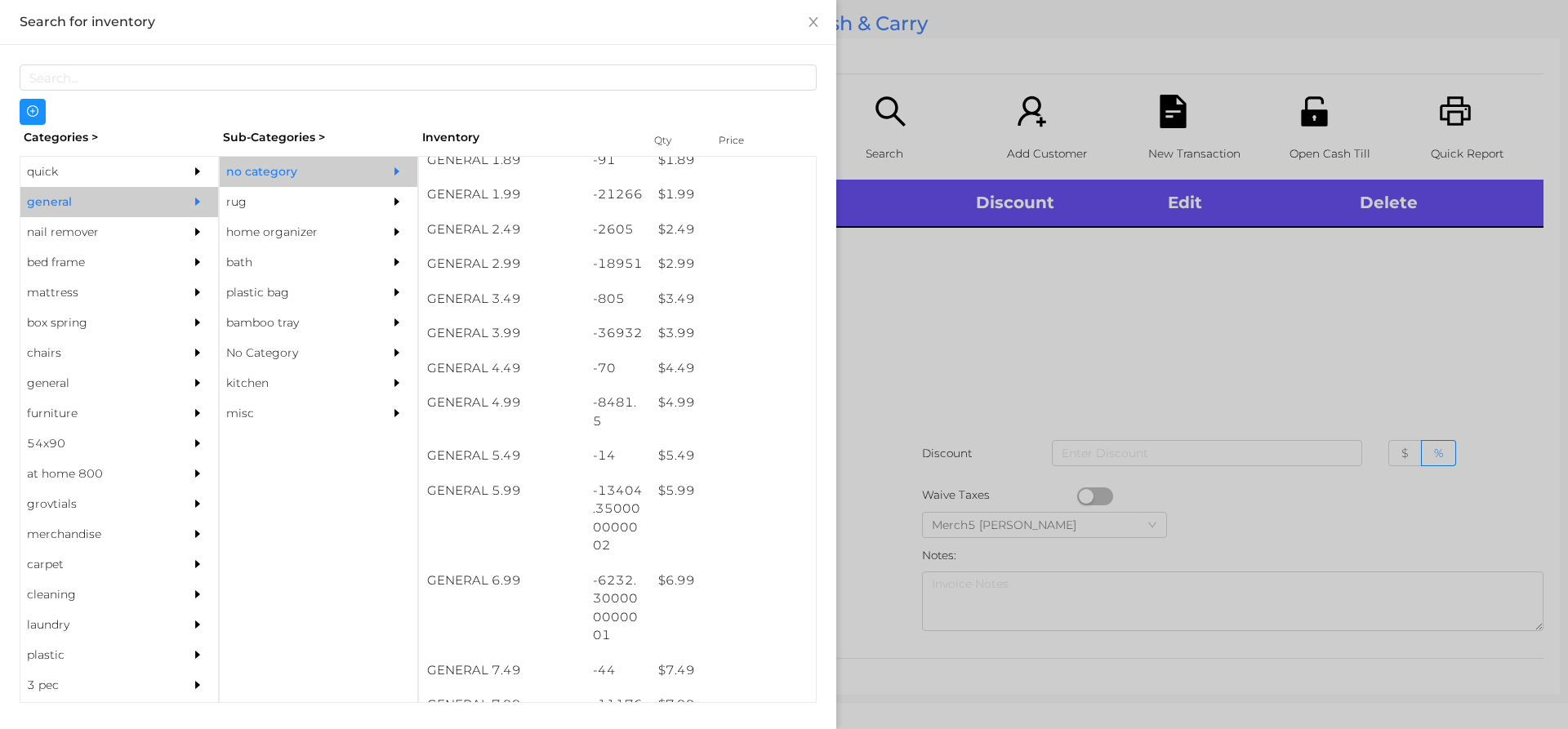
click at [1107, 298] on div at bounding box center [784, 364] width 1568 height 729
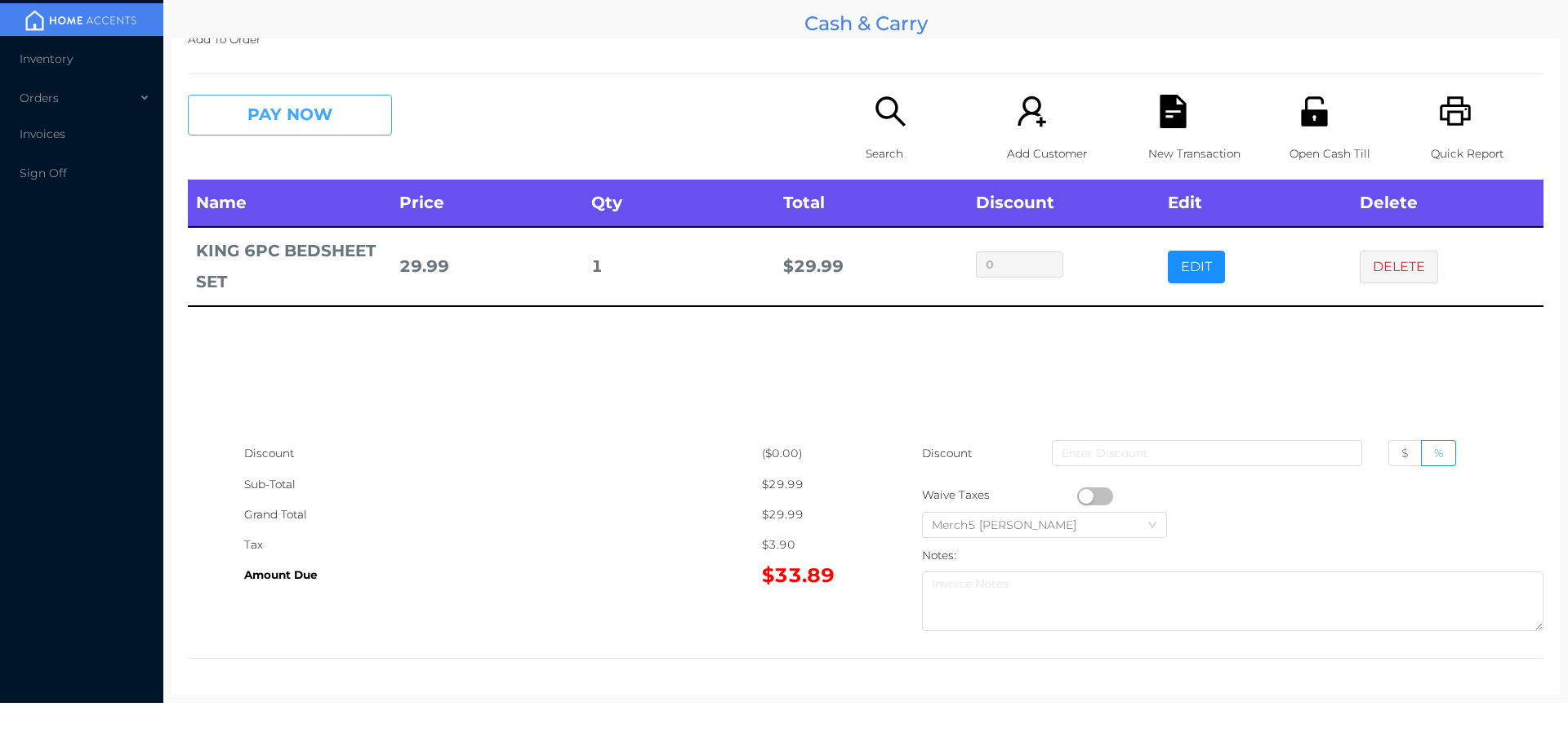
click at [367, 121] on button "PAY NOW" at bounding box center [290, 114] width 204 height 40
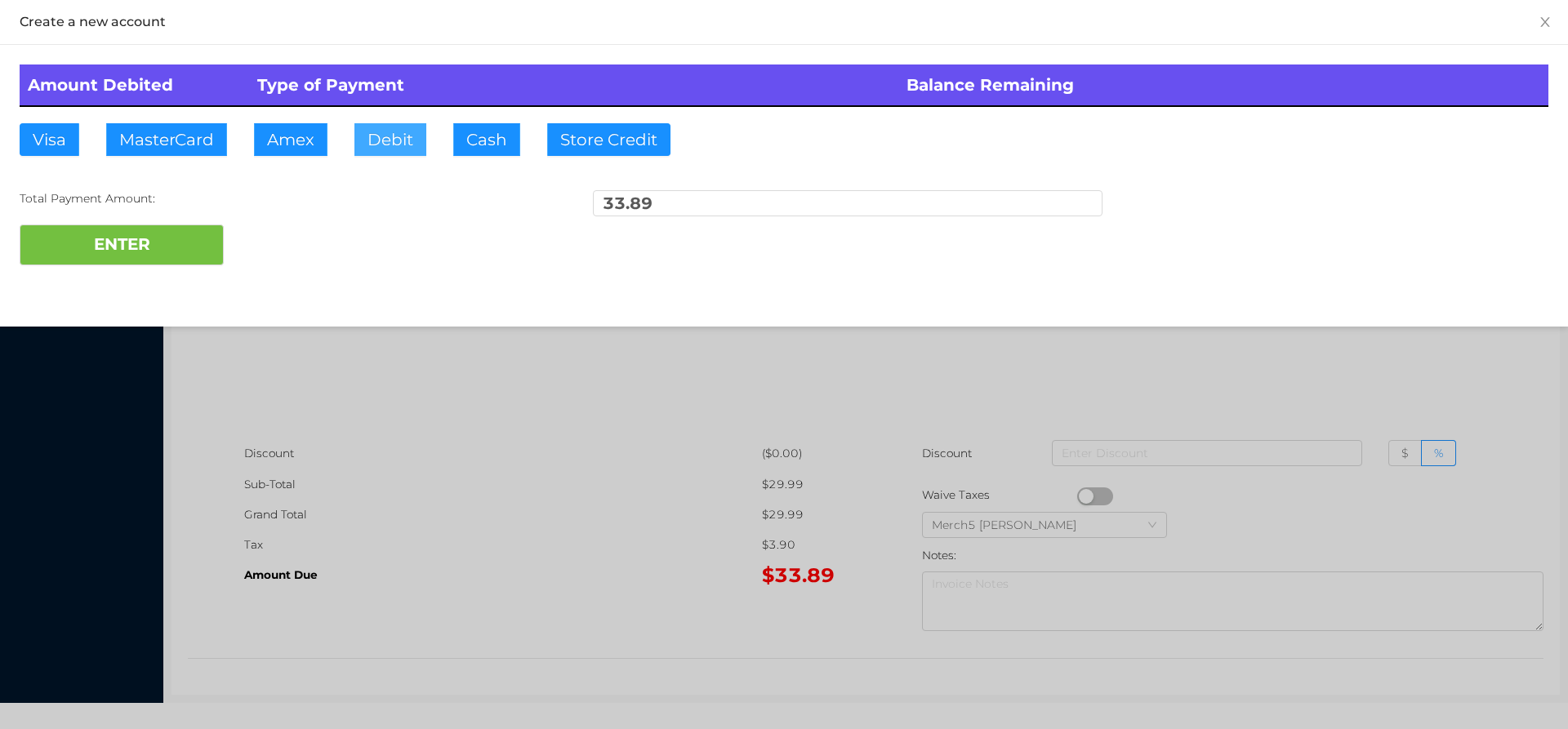
click at [403, 130] on button "Debit" at bounding box center [390, 139] width 72 height 33
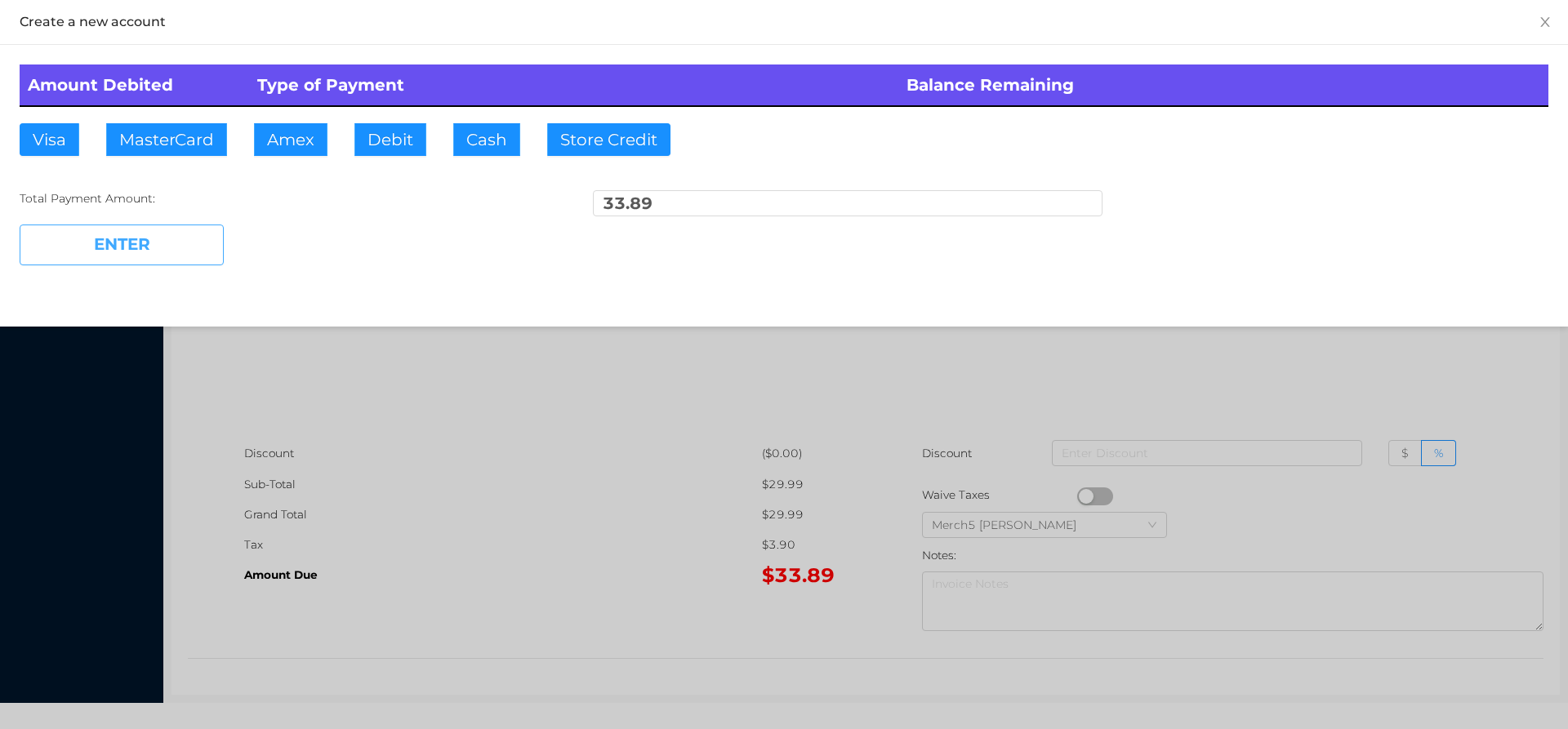
click at [169, 257] on button "ENTER" at bounding box center [121, 245] width 204 height 40
